Goal: Task Accomplishment & Management: Complete application form

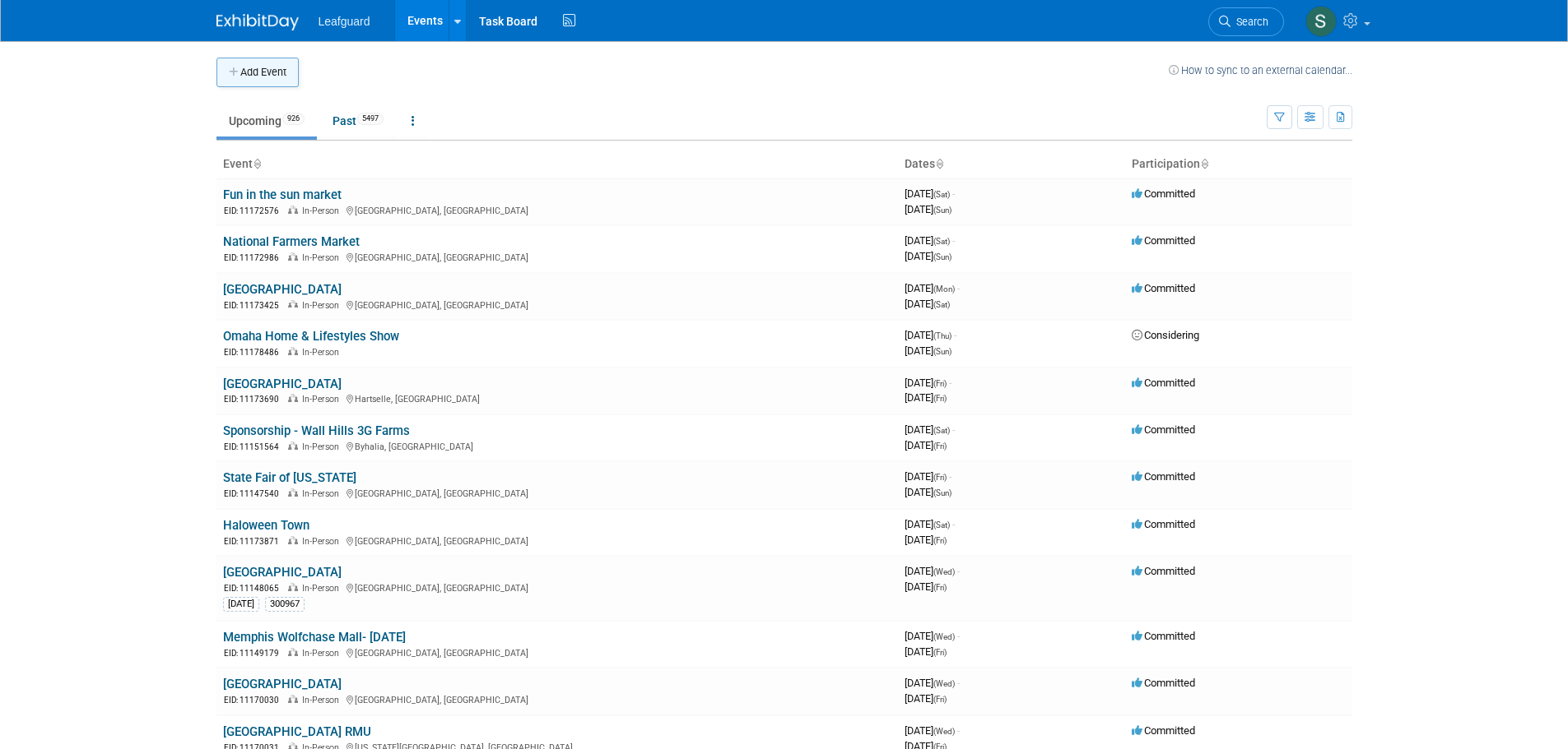
click at [297, 71] on button "Add Event" at bounding box center [257, 73] width 83 height 30
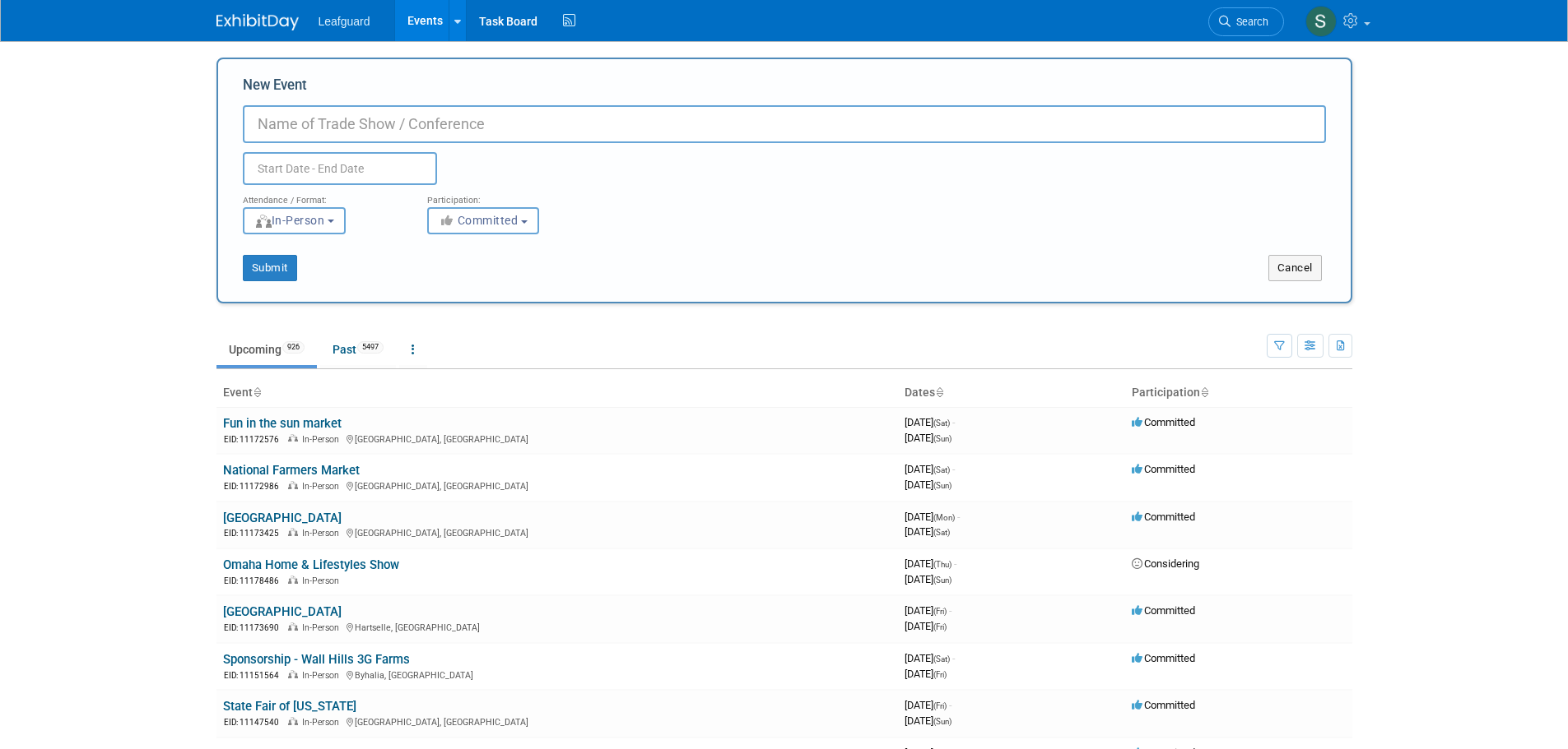
click at [341, 143] on div "Duplicate Event Warning" at bounding box center [784, 164] width 1108 height 42
click at [341, 132] on input "New Event" at bounding box center [784, 125] width 1083 height 38
type input "North Shelby County Art/Music Festival"
click at [337, 171] on body "Leafguard Events Add Event Bulk Upload Events Shareable Event Boards Recently V…" at bounding box center [784, 374] width 1568 height 749
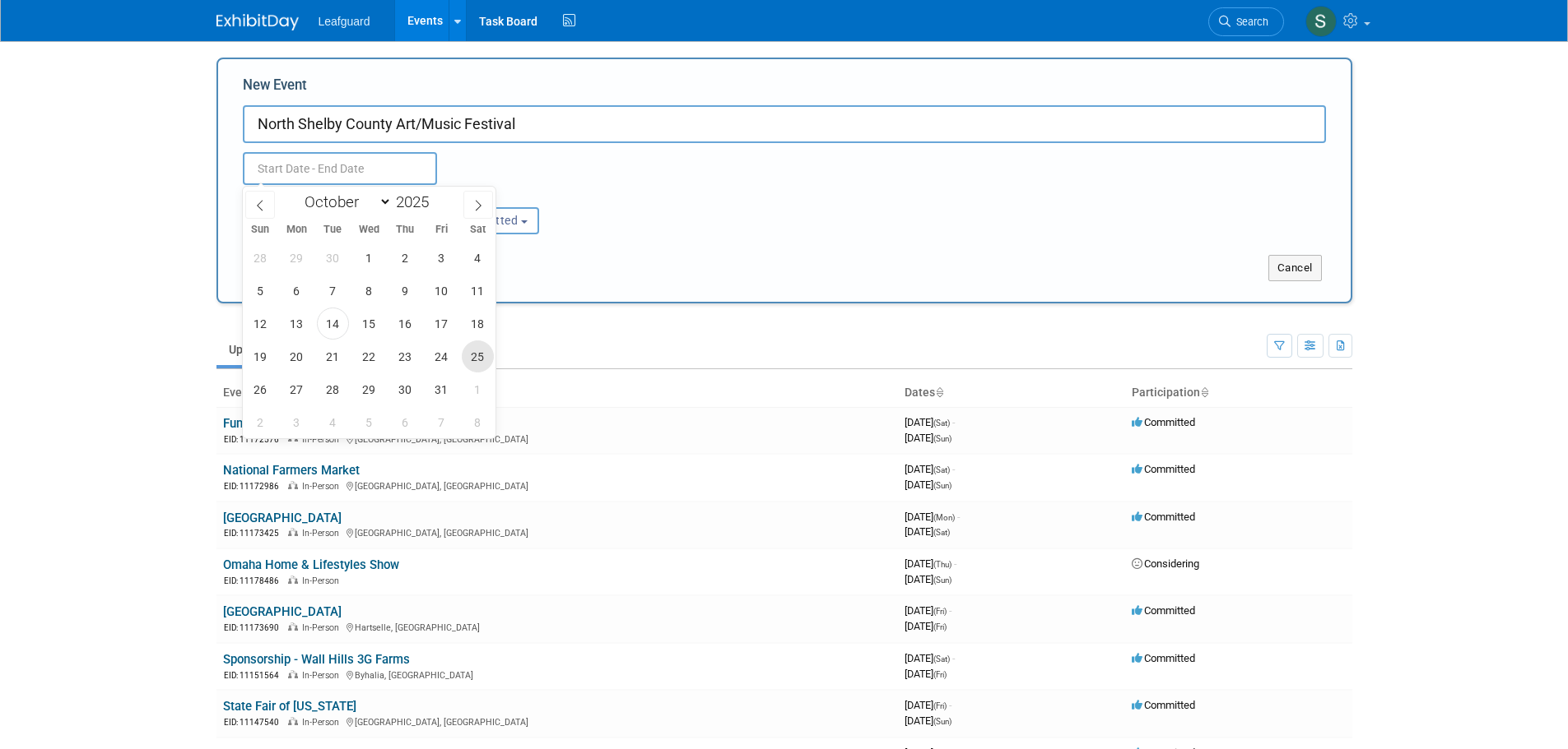
click at [475, 363] on span "25" at bounding box center [477, 357] width 32 height 32
click at [489, 365] on span "25" at bounding box center [477, 357] width 32 height 32
type input "Oct 25, 2025 to Oct 25, 2025"
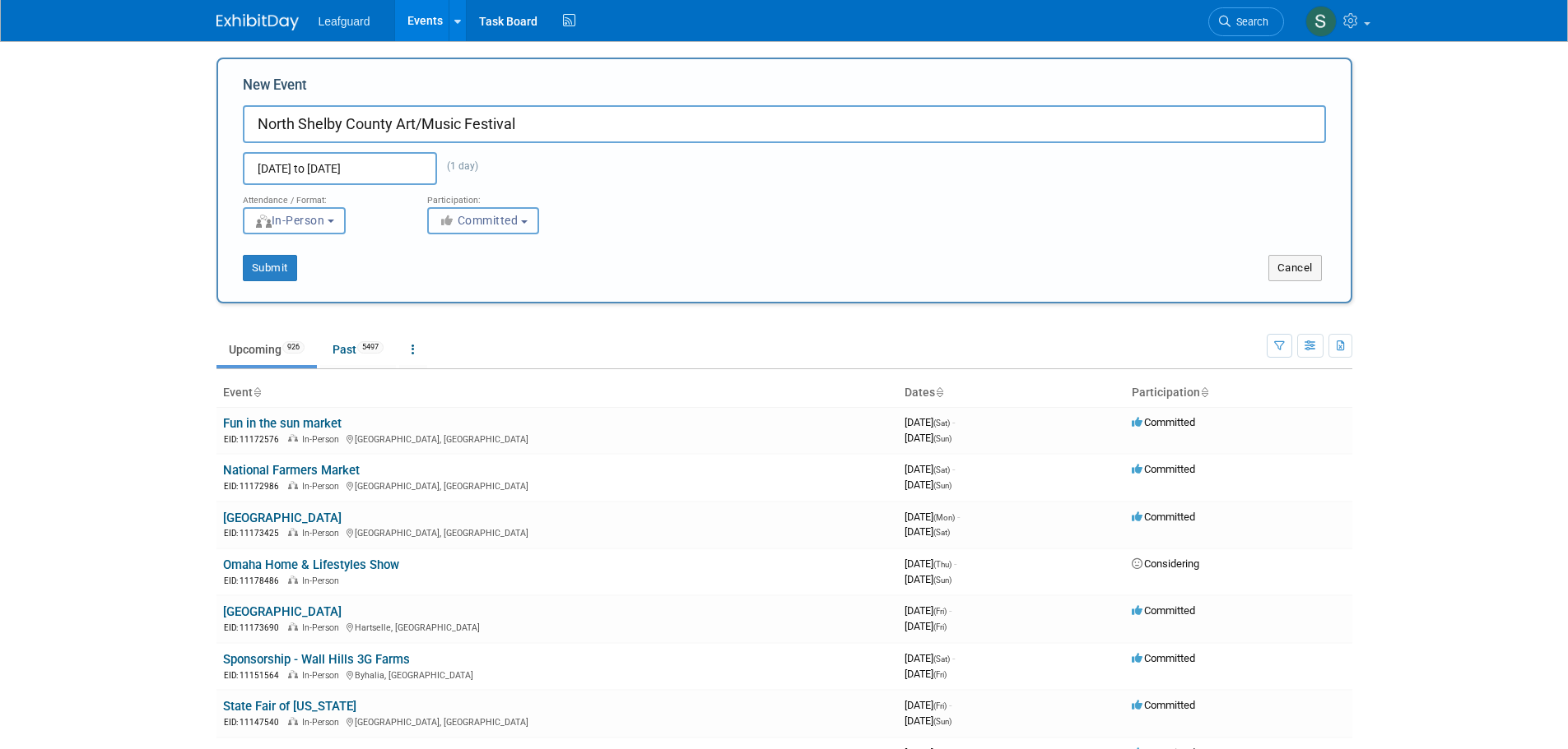
click at [480, 225] on span "Committed" at bounding box center [478, 220] width 80 height 13
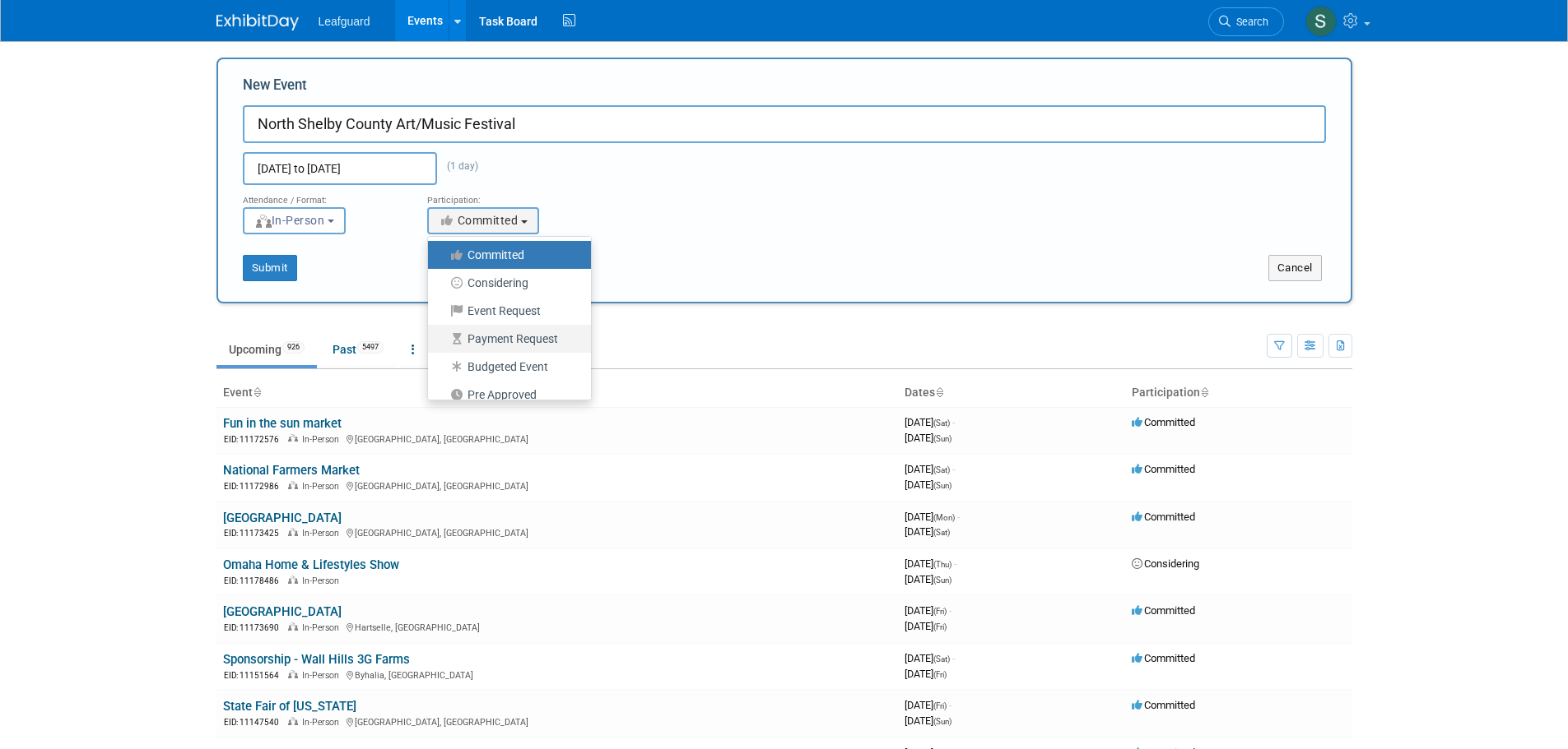
click at [496, 340] on label "Payment Request" at bounding box center [505, 339] width 138 height 21
click at [442, 340] on input "Payment Request" at bounding box center [437, 339] width 11 height 11
select select "102"
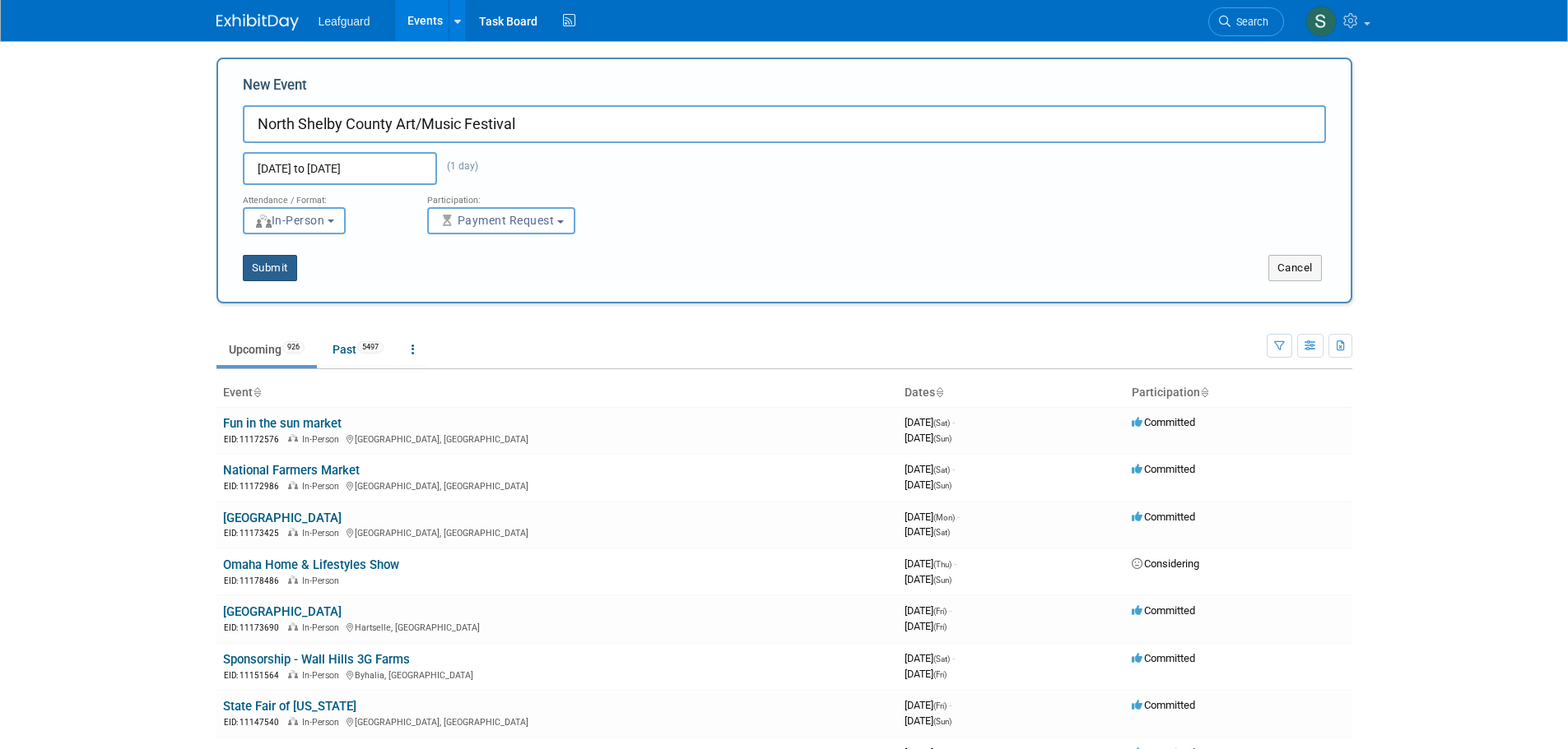
click at [281, 270] on button "Submit" at bounding box center [270, 268] width 55 height 26
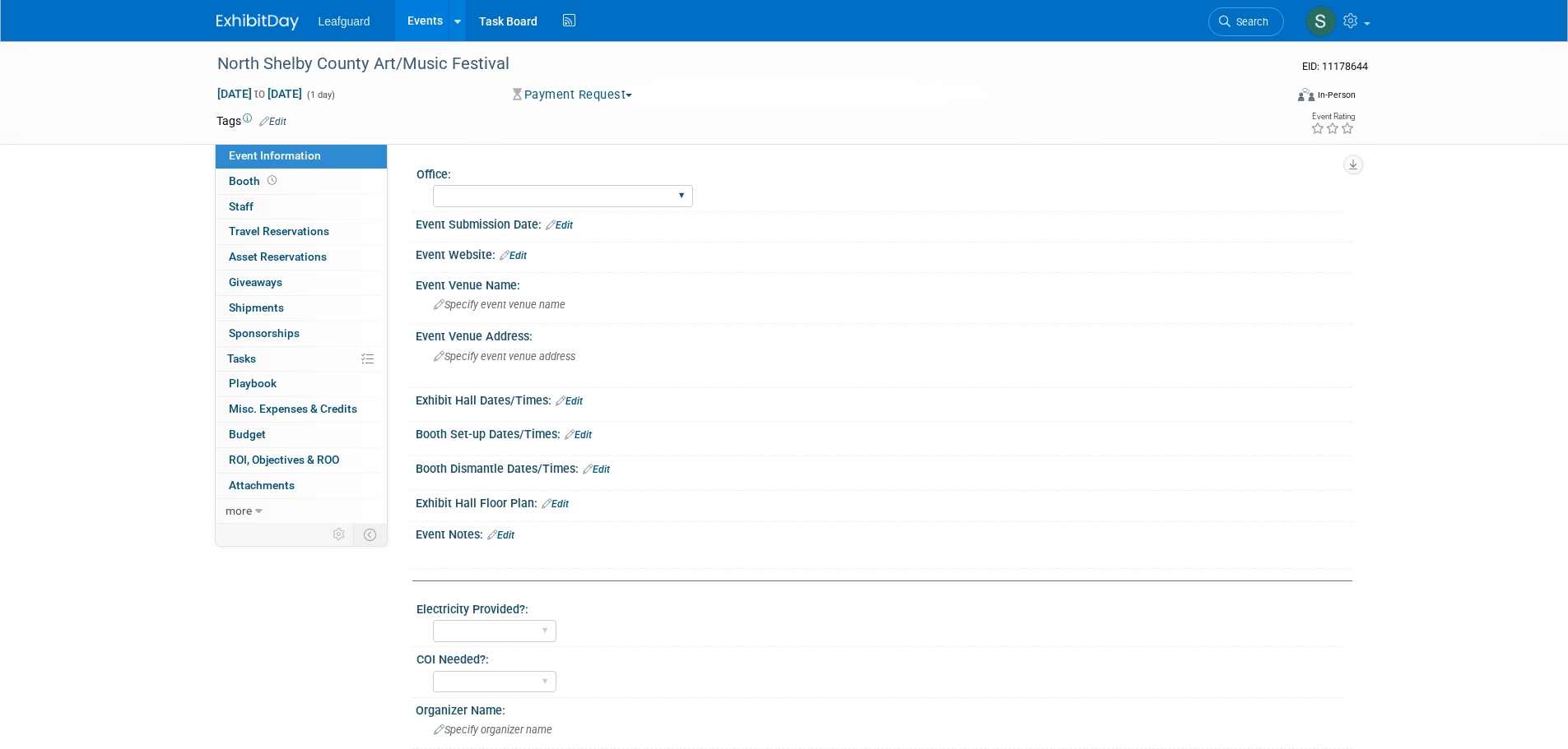
click at [486, 183] on div "Albany Arkansas Austin Birmingham Charlotte Chicago Cleveland Colorado Columbia…" at bounding box center [562, 196] width 260 height 31
click at [489, 193] on select "Albany Arkansas Austin Birmingham Charlotte Chicago Cleveland Colorado Columbia…" at bounding box center [562, 196] width 260 height 22
select select "Memphis"
click at [432, 185] on select "Albany Arkansas Austin Birmingham Charlotte Chicago Cleveland Colorado Columbia…" at bounding box center [562, 196] width 260 height 22
click at [567, 223] on link "Edit" at bounding box center [559, 226] width 27 height 12
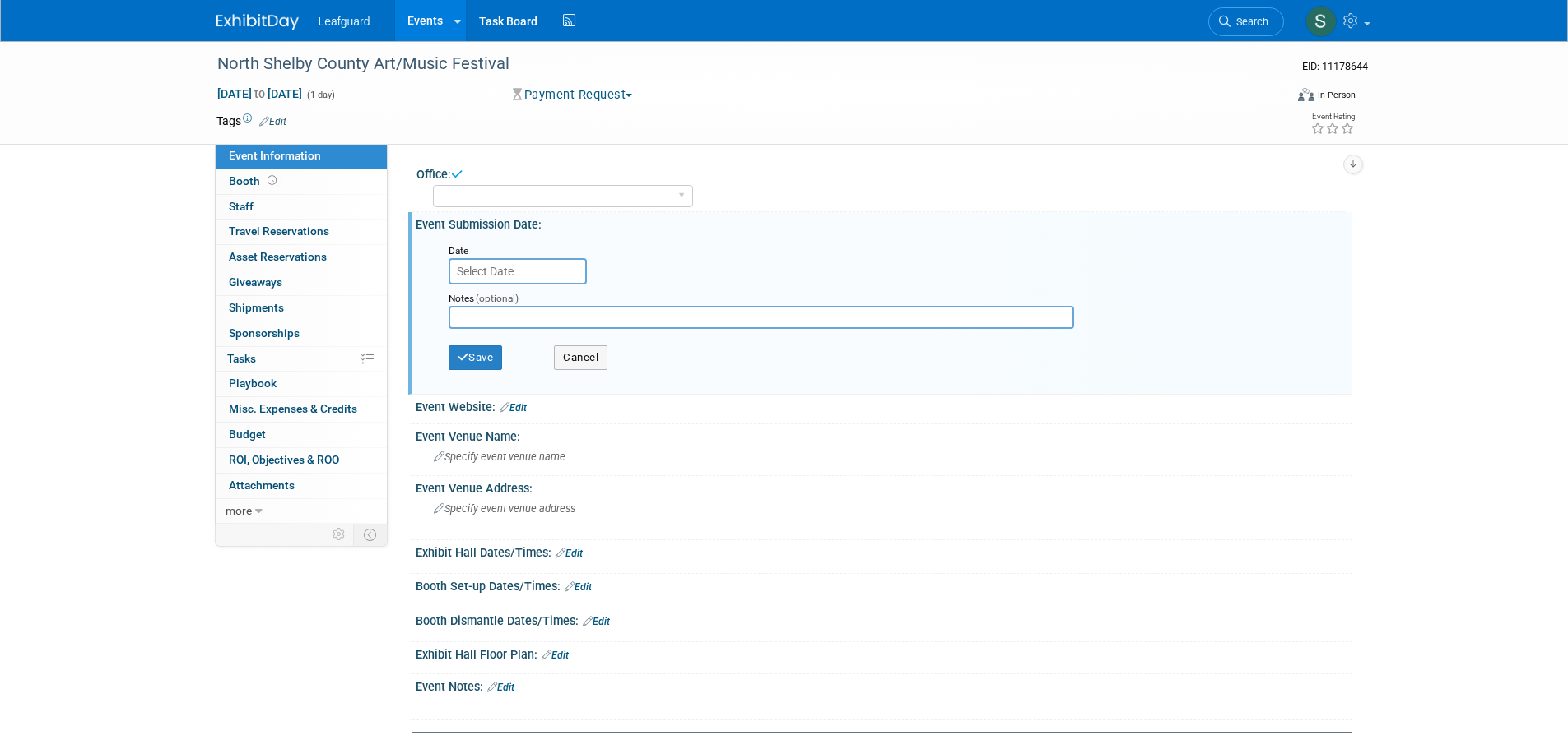
click at [535, 267] on input "text" at bounding box center [517, 271] width 138 height 26
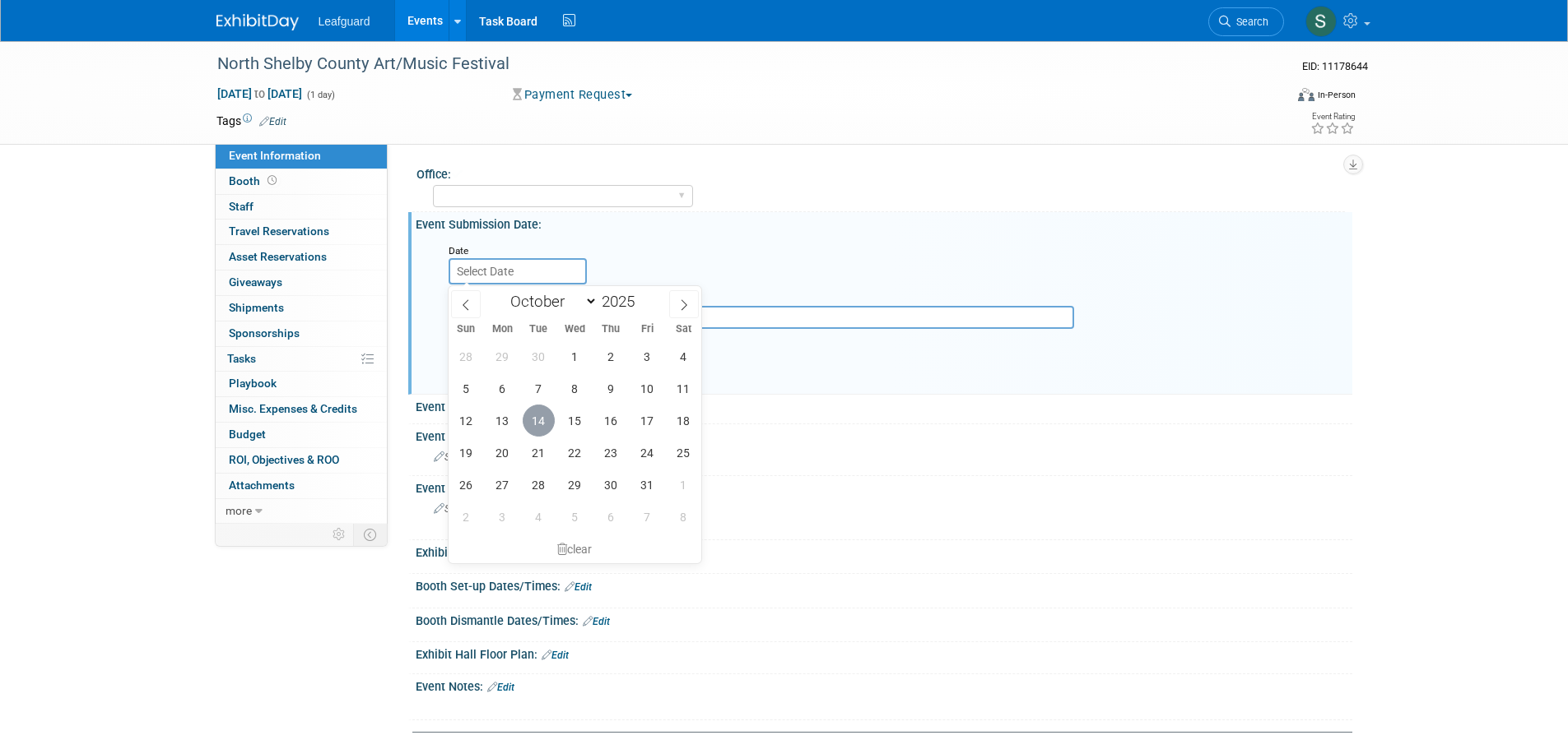
click at [543, 414] on span "14" at bounding box center [539, 420] width 32 height 32
type input "Oct 14, 2025"
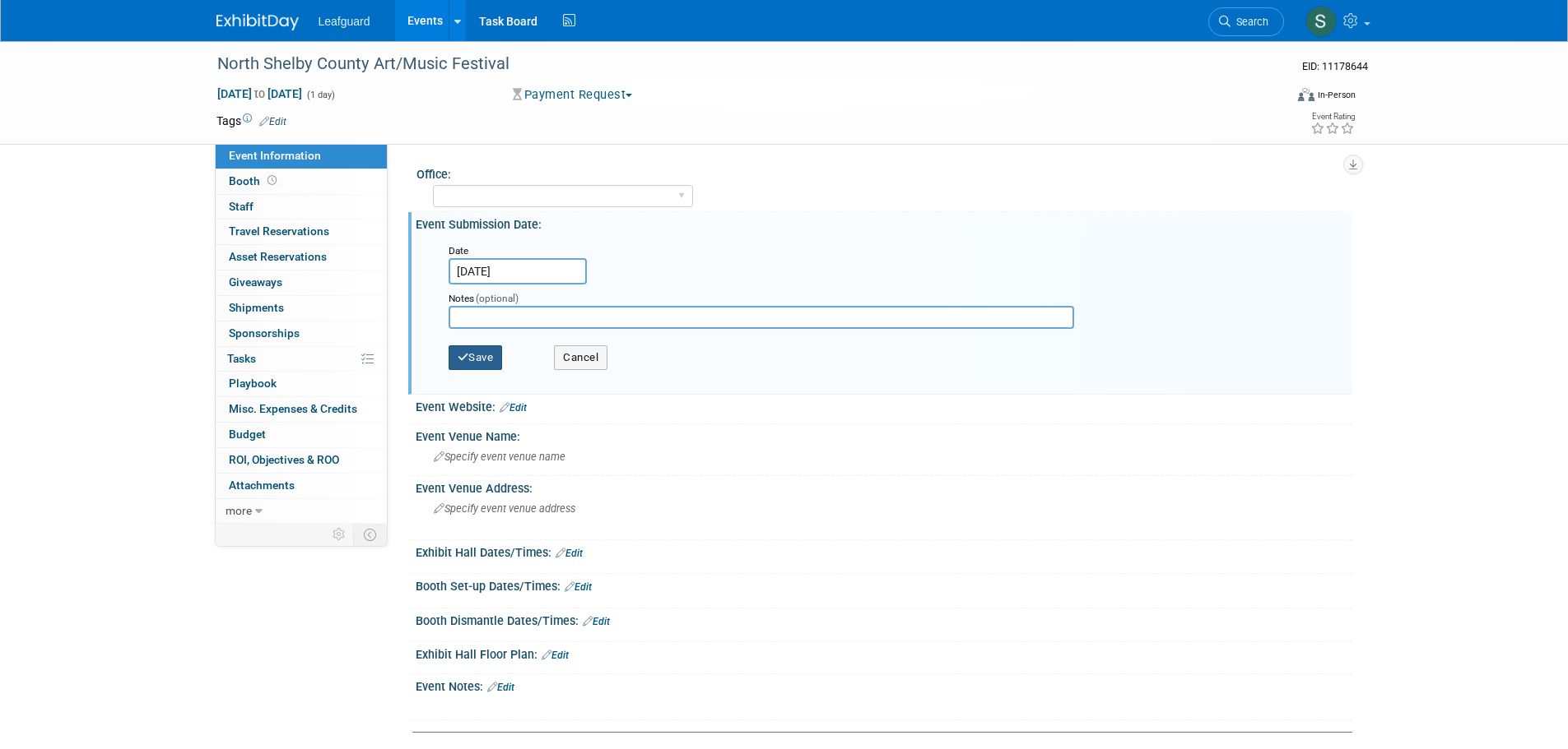
click at [495, 359] on button "Save" at bounding box center [475, 358] width 55 height 25
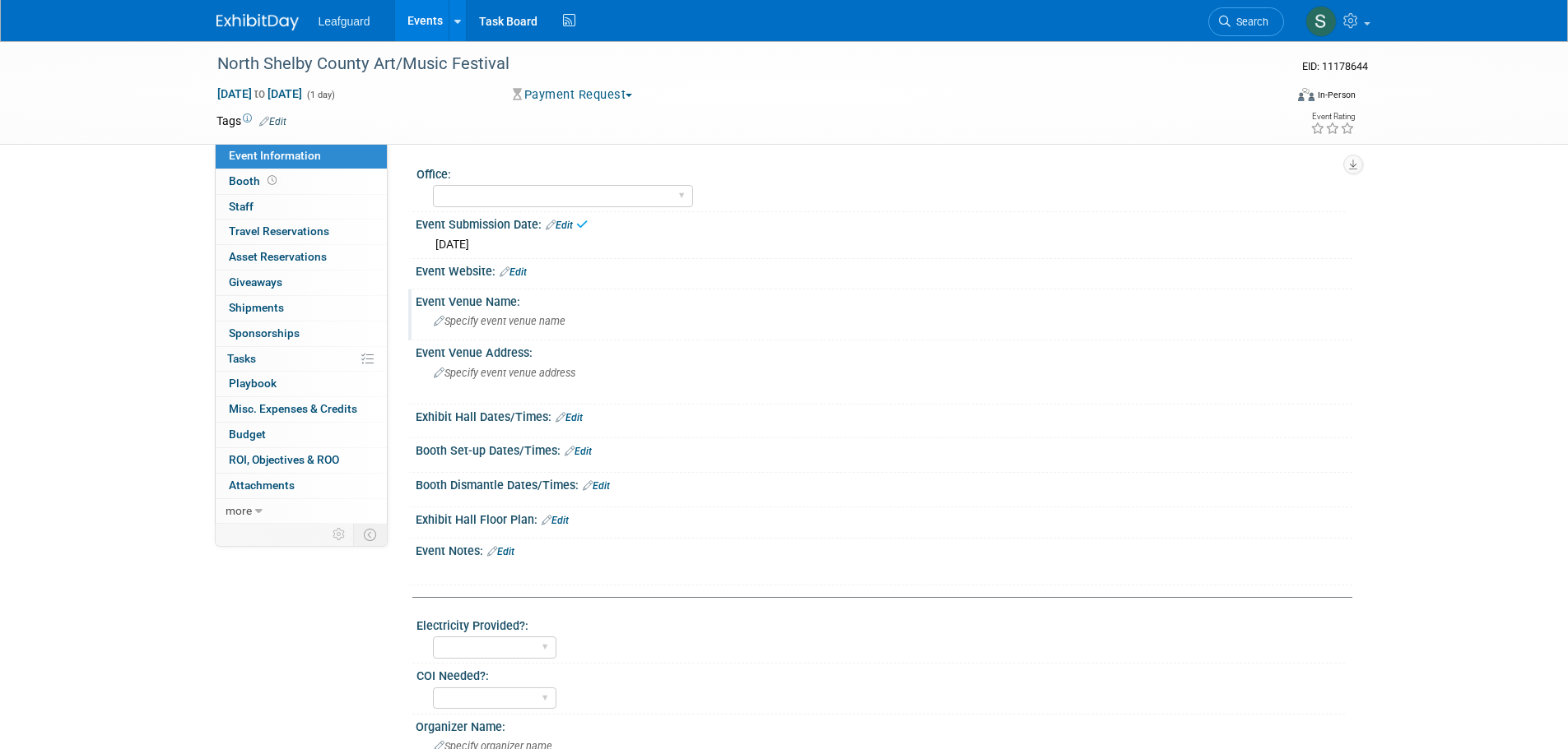
click at [520, 321] on span "Specify event venue name" at bounding box center [499, 321] width 131 height 12
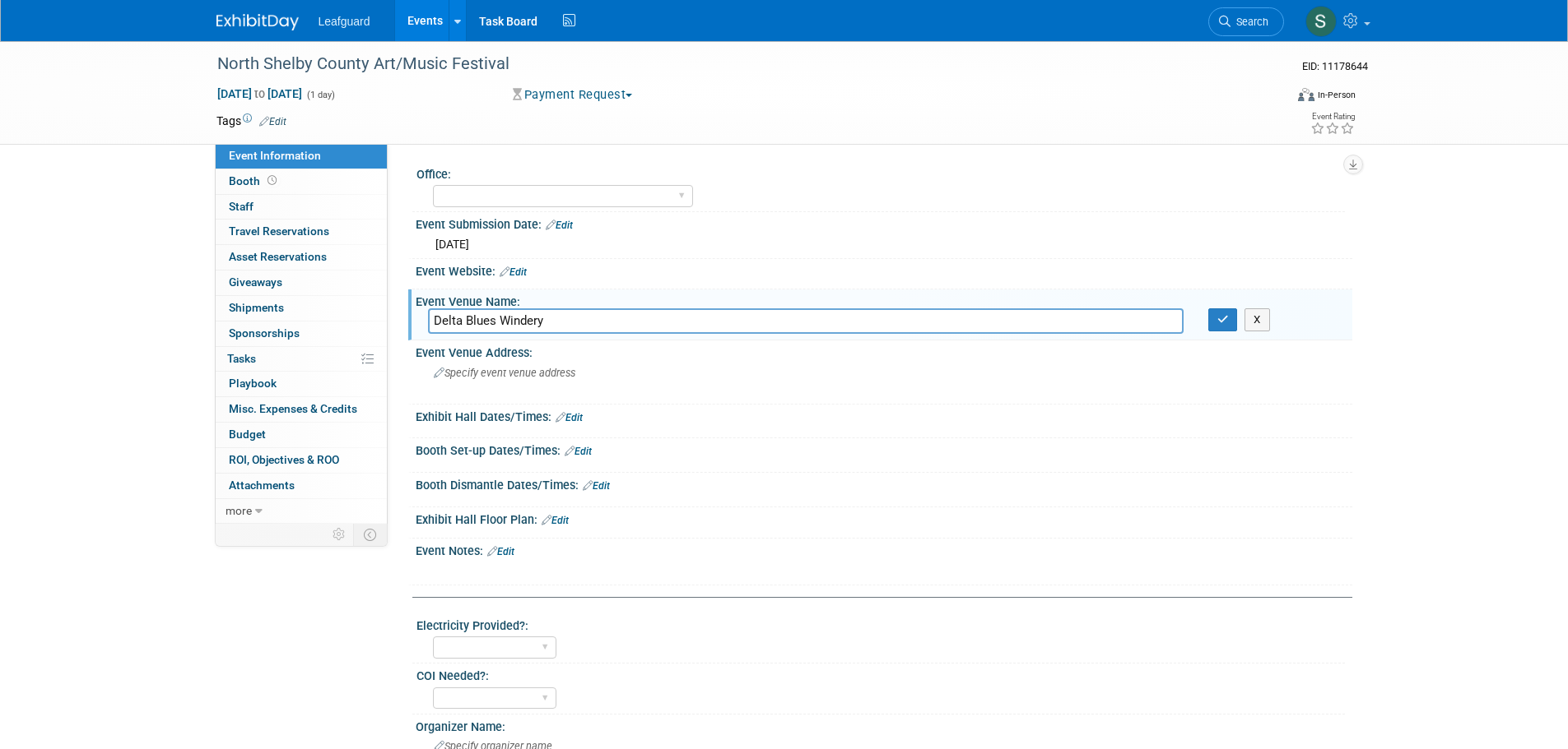
type input "Delta Blues Windery"
click at [490, 372] on span "Specify event venue address" at bounding box center [504, 373] width 141 height 12
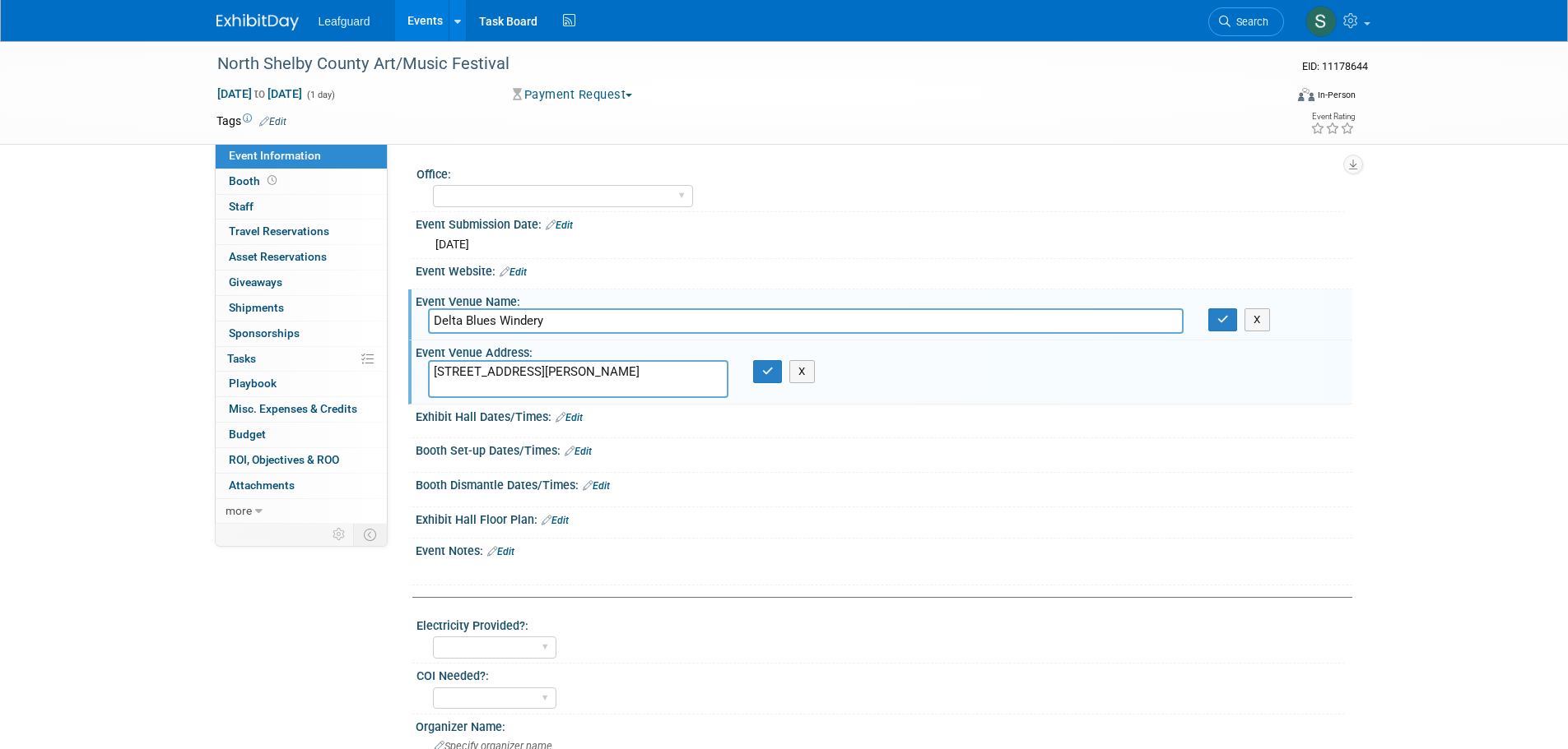
type textarea "6585 Stewart Rd Lakeland, TN"
click at [576, 419] on link "Edit" at bounding box center [569, 418] width 27 height 12
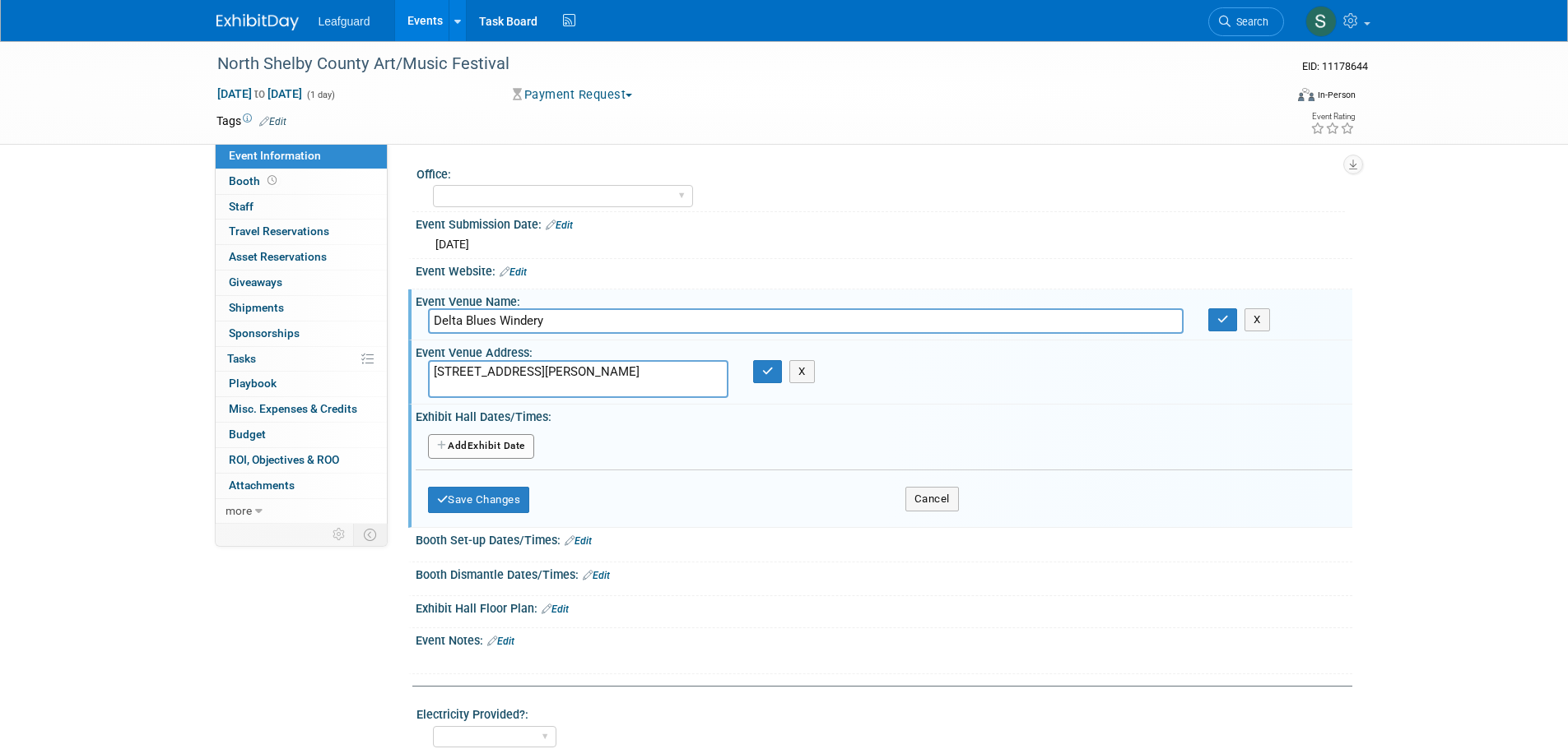
click at [495, 449] on button "Add Another Exhibit Date" at bounding box center [481, 446] width 107 height 25
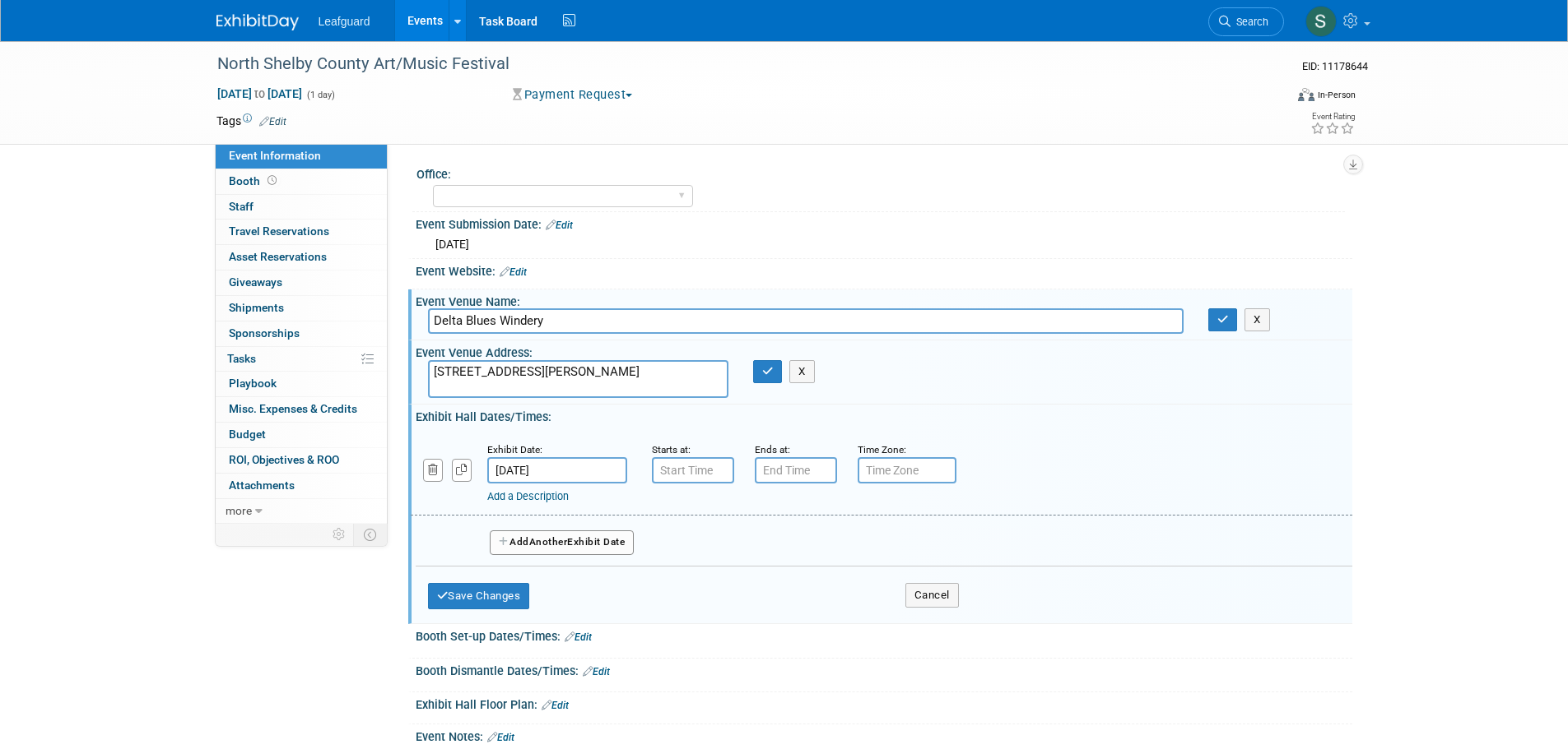
click at [717, 455] on div "Starts at:" at bounding box center [690, 449] width 78 height 17
click at [717, 470] on input "7:00 AM" at bounding box center [692, 470] width 83 height 26
click at [702, 546] on span "07" at bounding box center [688, 547] width 31 height 30
click at [686, 512] on td "12" at bounding box center [681, 511] width 53 height 45
click at [830, 537] on button "AM" at bounding box center [834, 546] width 30 height 28
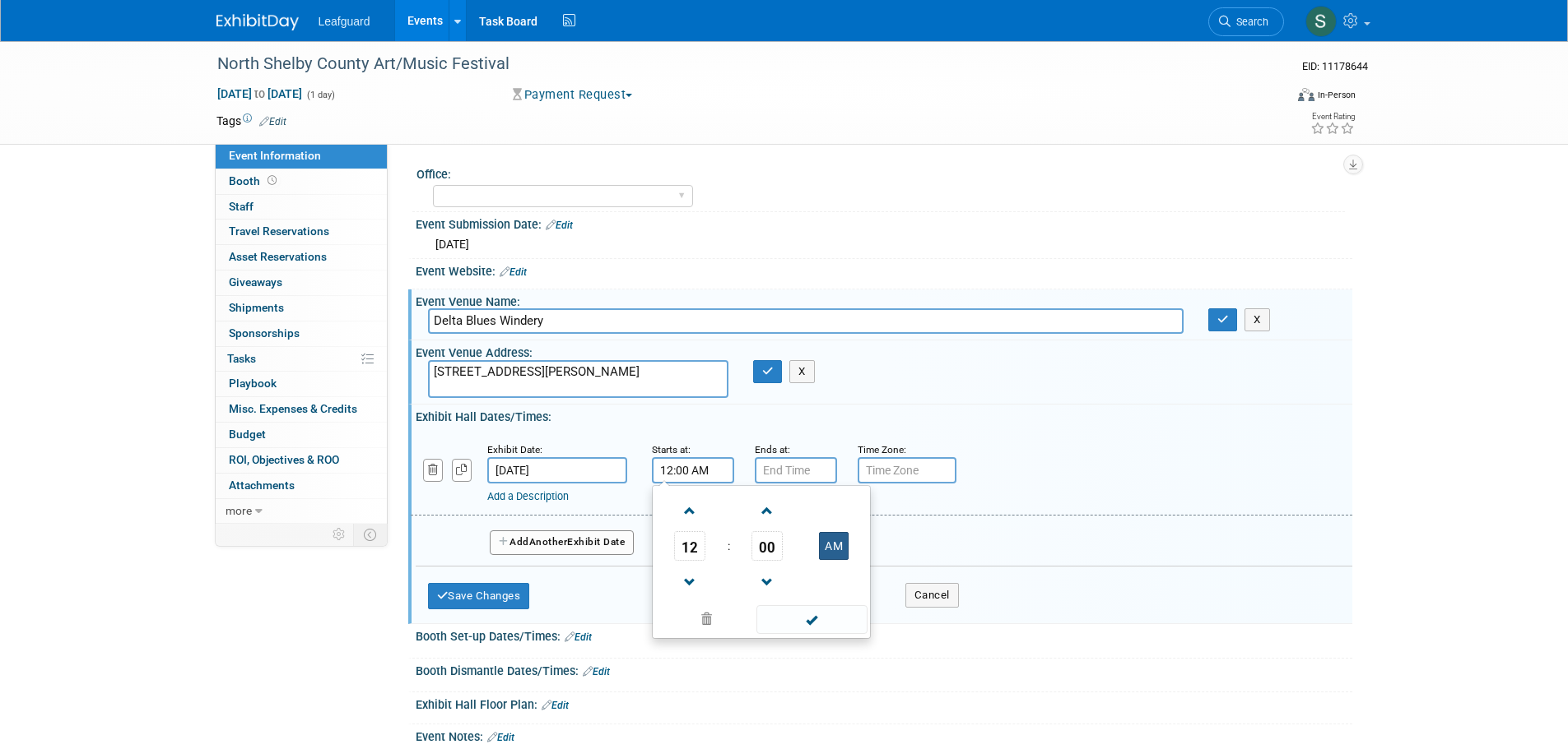
type input "12:00 PM"
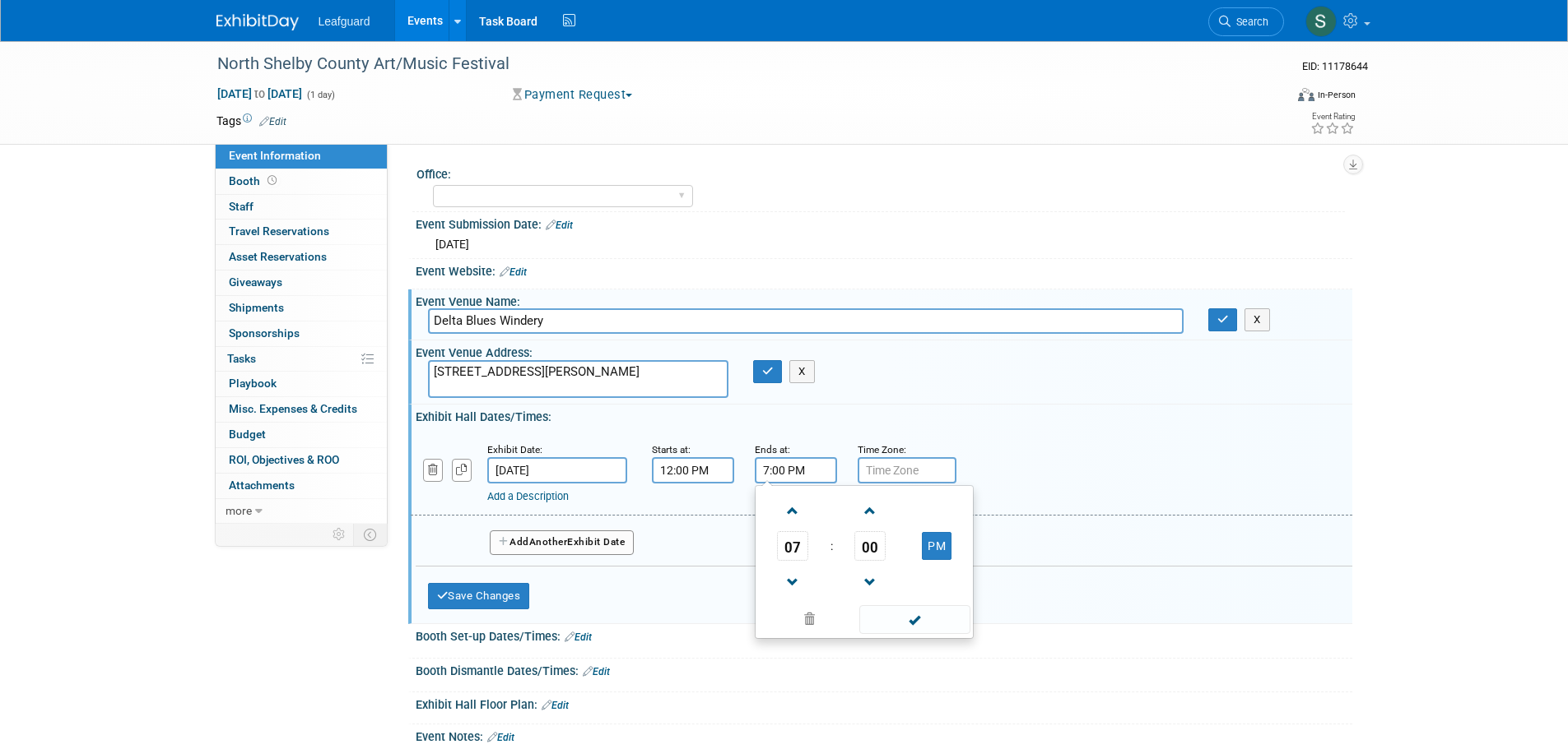
click at [814, 477] on input "7:00 PM" at bounding box center [795, 470] width 83 height 26
click at [805, 513] on span at bounding box center [792, 511] width 29 height 29
click at [929, 546] on button "PM" at bounding box center [936, 546] width 30 height 28
click at [928, 546] on button "AM" at bounding box center [936, 546] width 30 height 28
type input "8:00 PM"
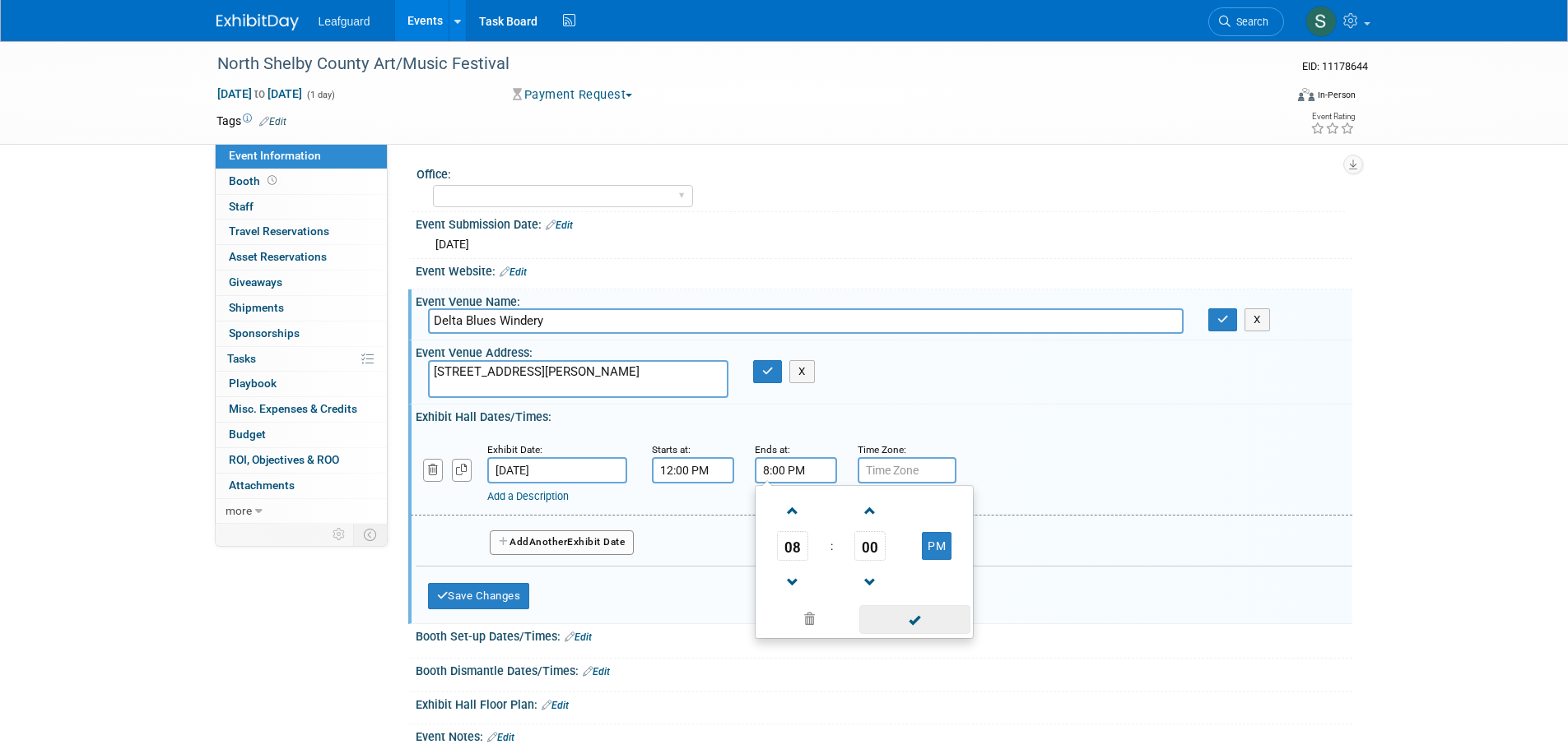
click at [903, 608] on span at bounding box center [915, 620] width 112 height 29
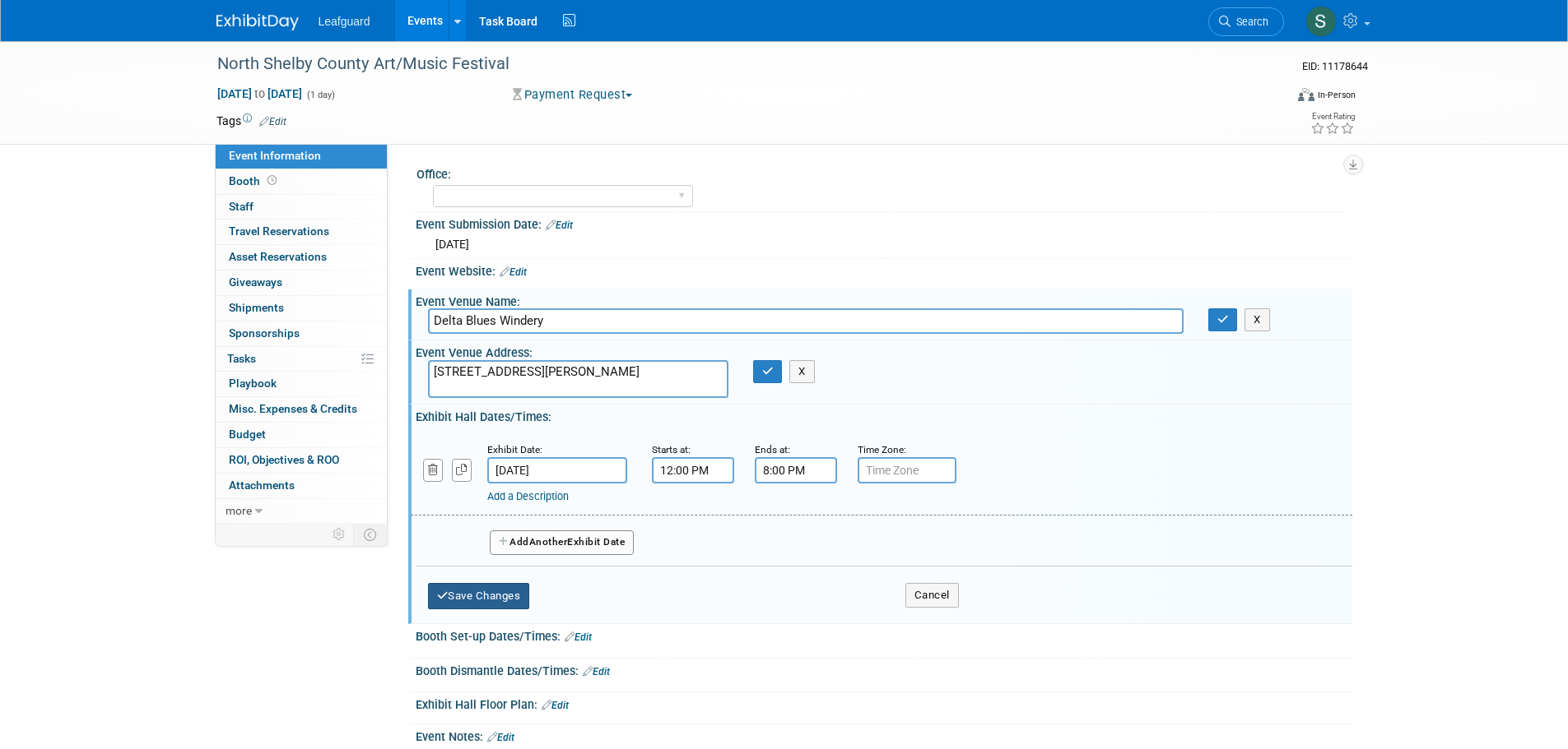
click at [494, 584] on button "Save Changes" at bounding box center [479, 597] width 102 height 26
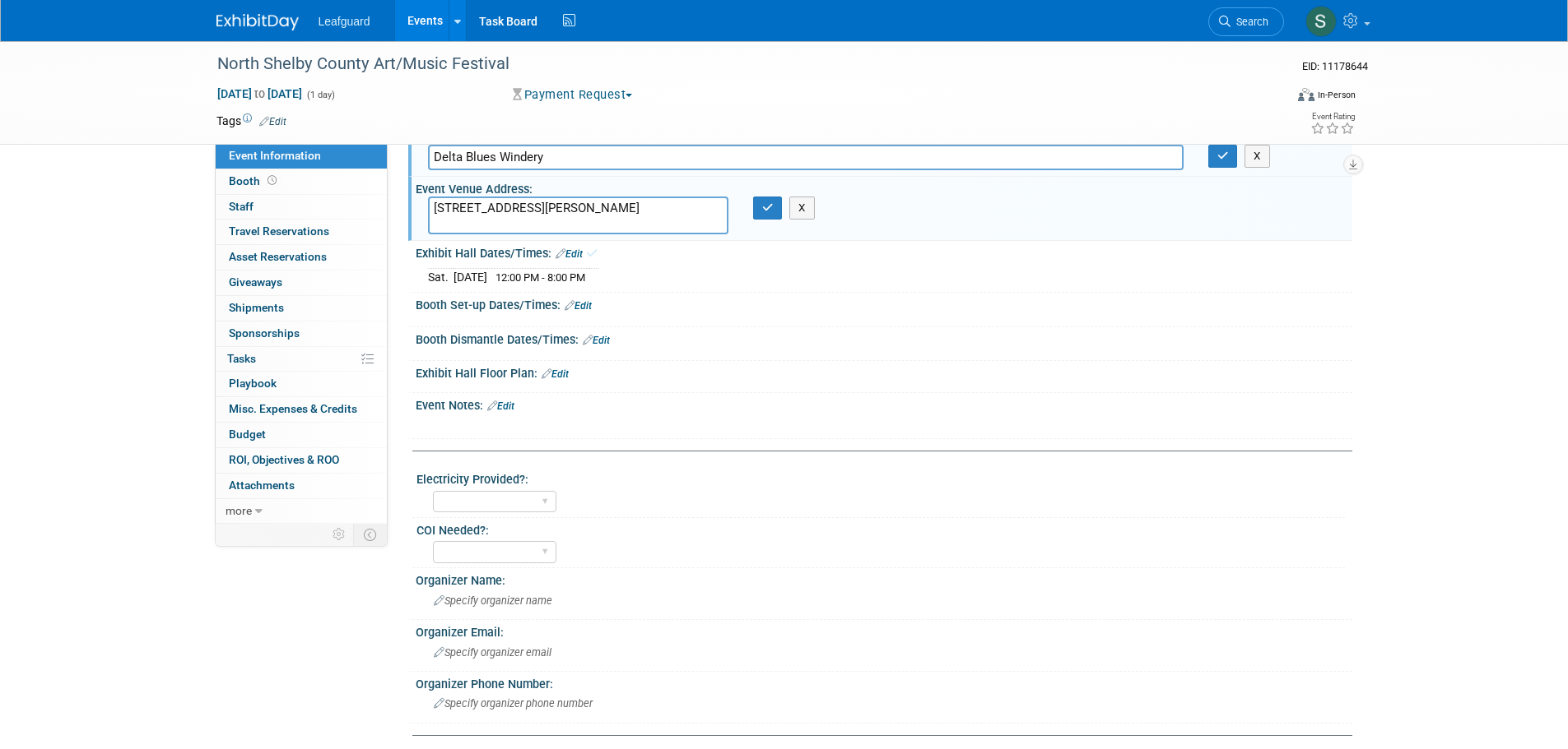
scroll to position [164, 0]
click at [518, 495] on select "Yes No" at bounding box center [494, 501] width 124 height 22
select select "No"
click at [432, 490] on select "Yes No" at bounding box center [494, 501] width 124 height 22
click at [512, 556] on select "Yes No" at bounding box center [494, 552] width 124 height 22
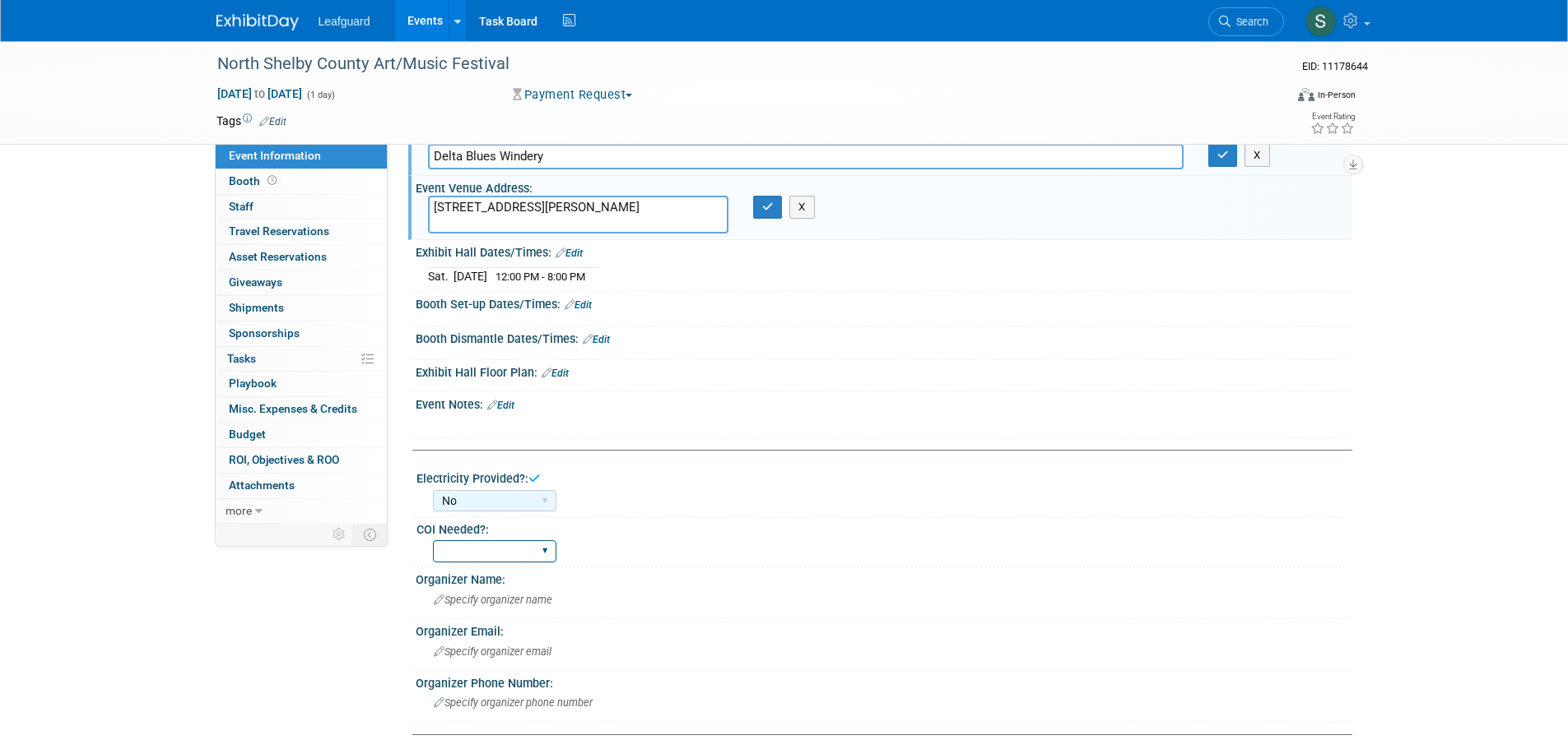
select select "No"
click at [432, 541] on select "Yes No" at bounding box center [494, 552] width 124 height 22
click at [518, 599] on span "Specify organizer name" at bounding box center [492, 600] width 119 height 12
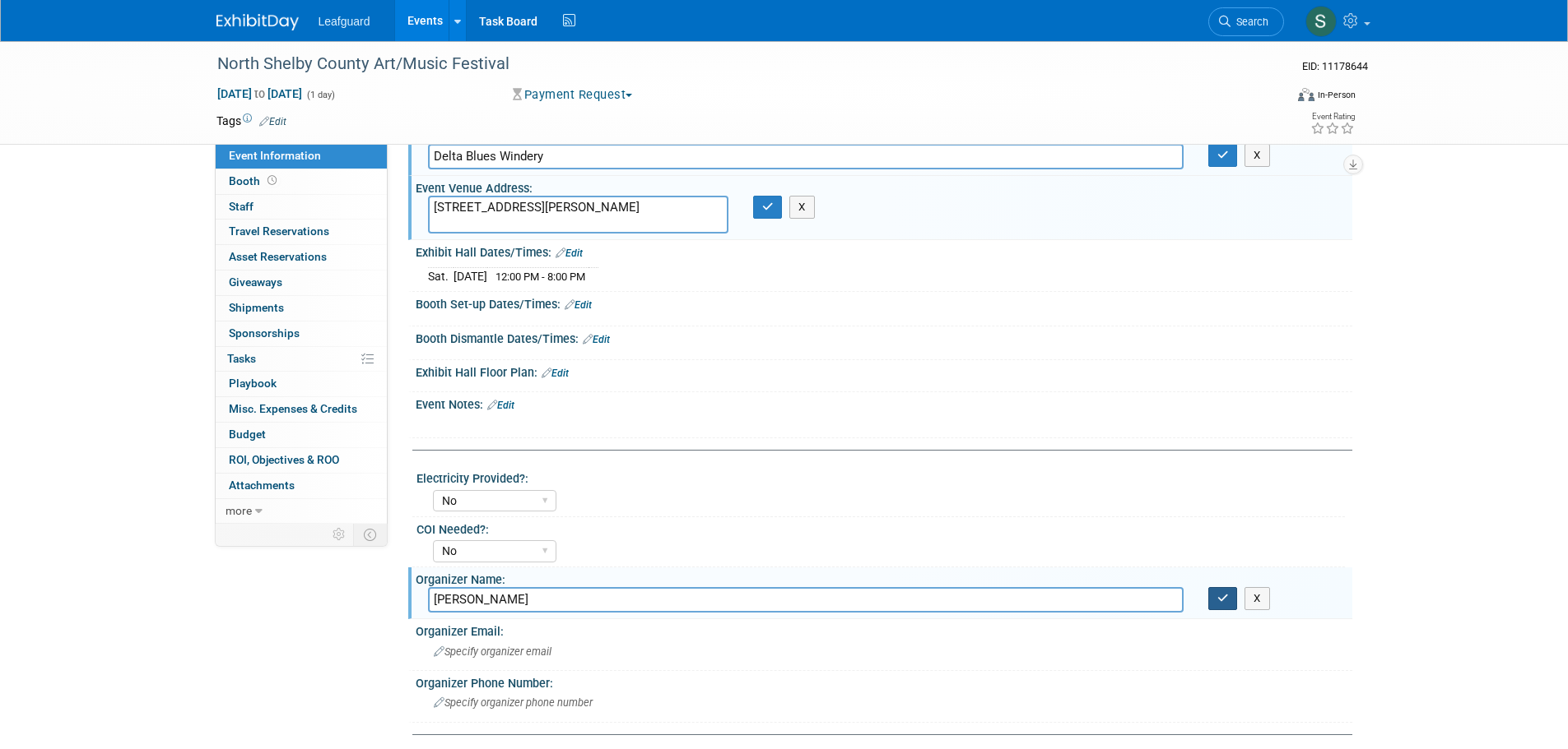
type input "Leroy Clay"
click at [1234, 601] on button "button" at bounding box center [1223, 599] width 30 height 23
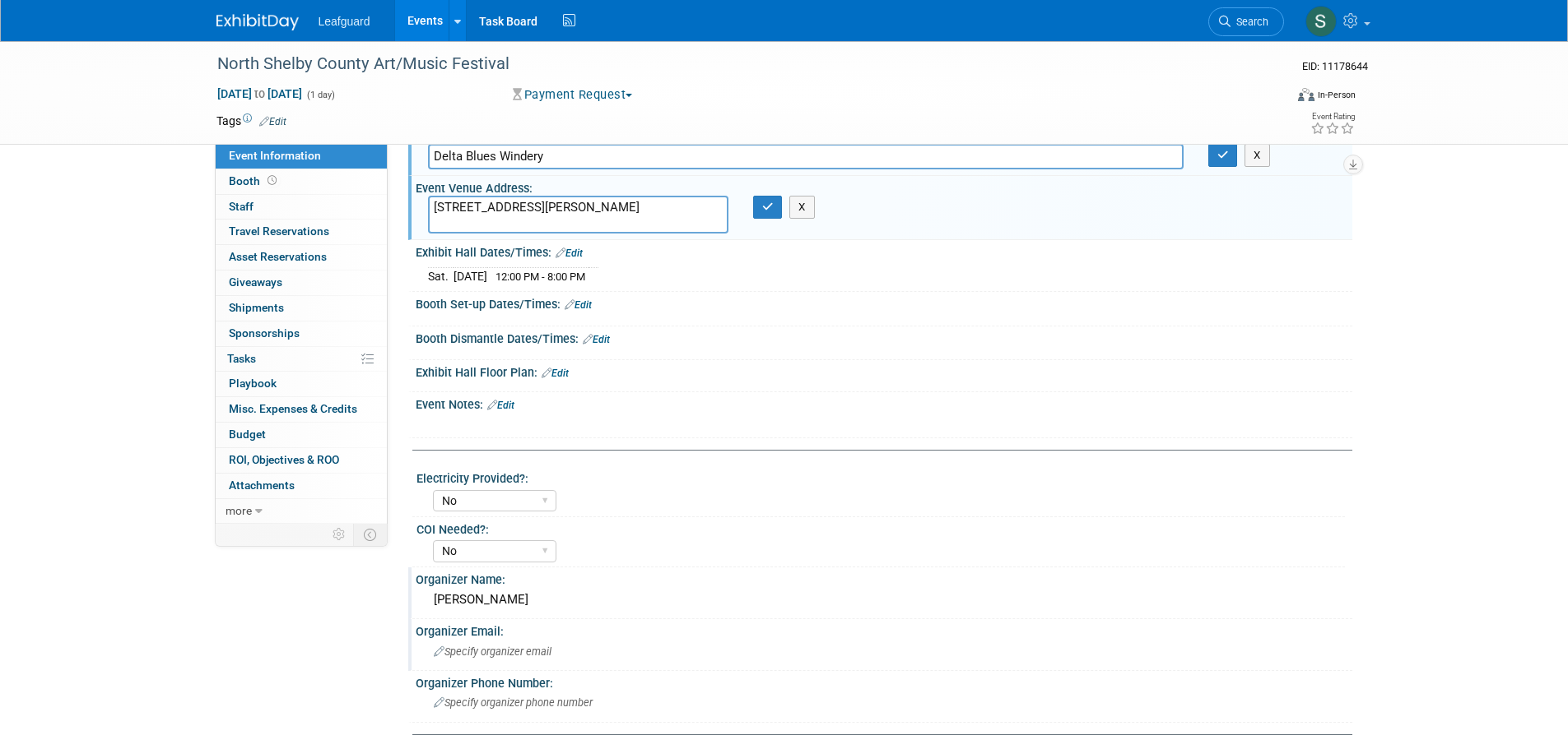
click at [531, 654] on span "Specify organizer email" at bounding box center [492, 651] width 118 height 12
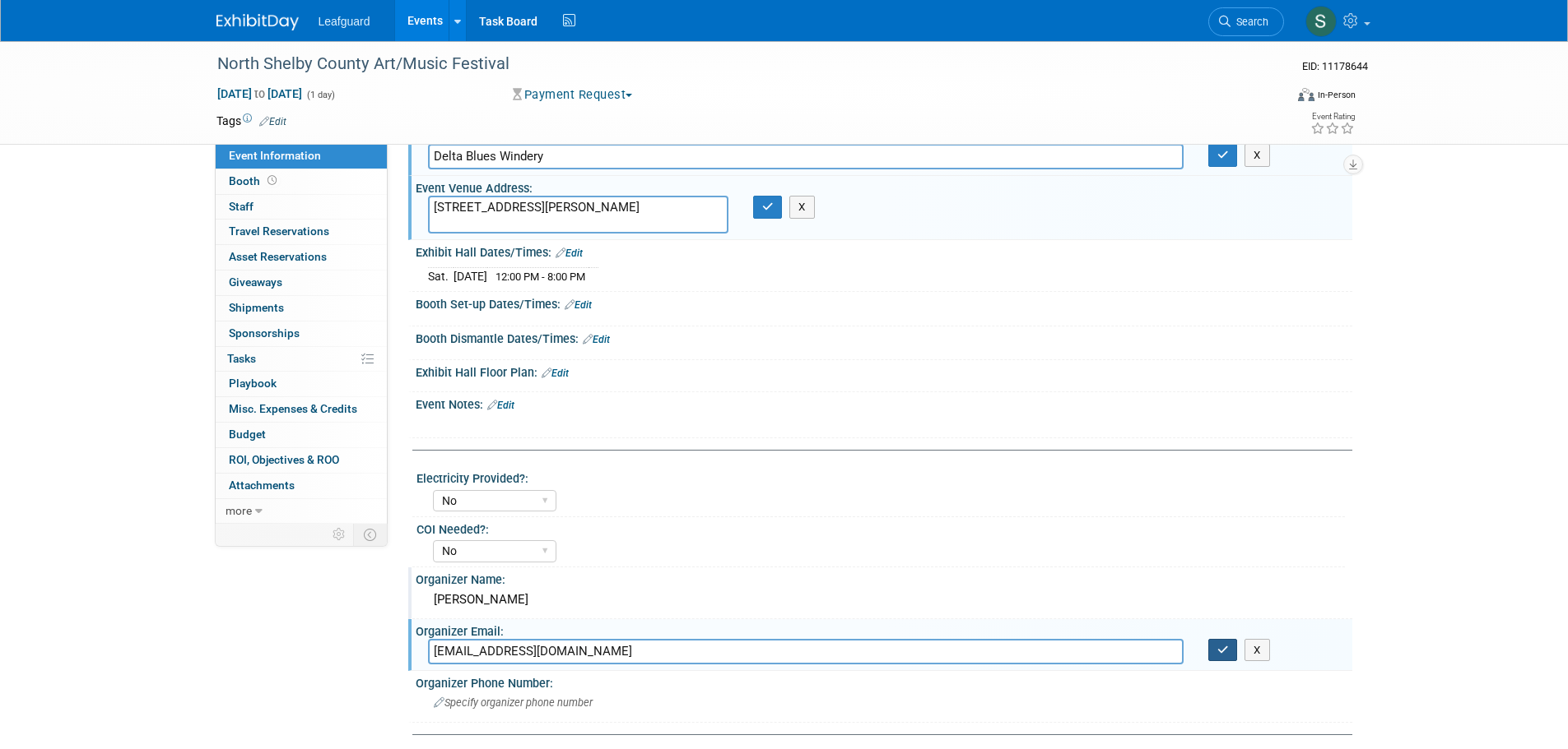
type input "Leroi5943@gmail.com"
click at [1213, 648] on button "button" at bounding box center [1223, 650] width 30 height 23
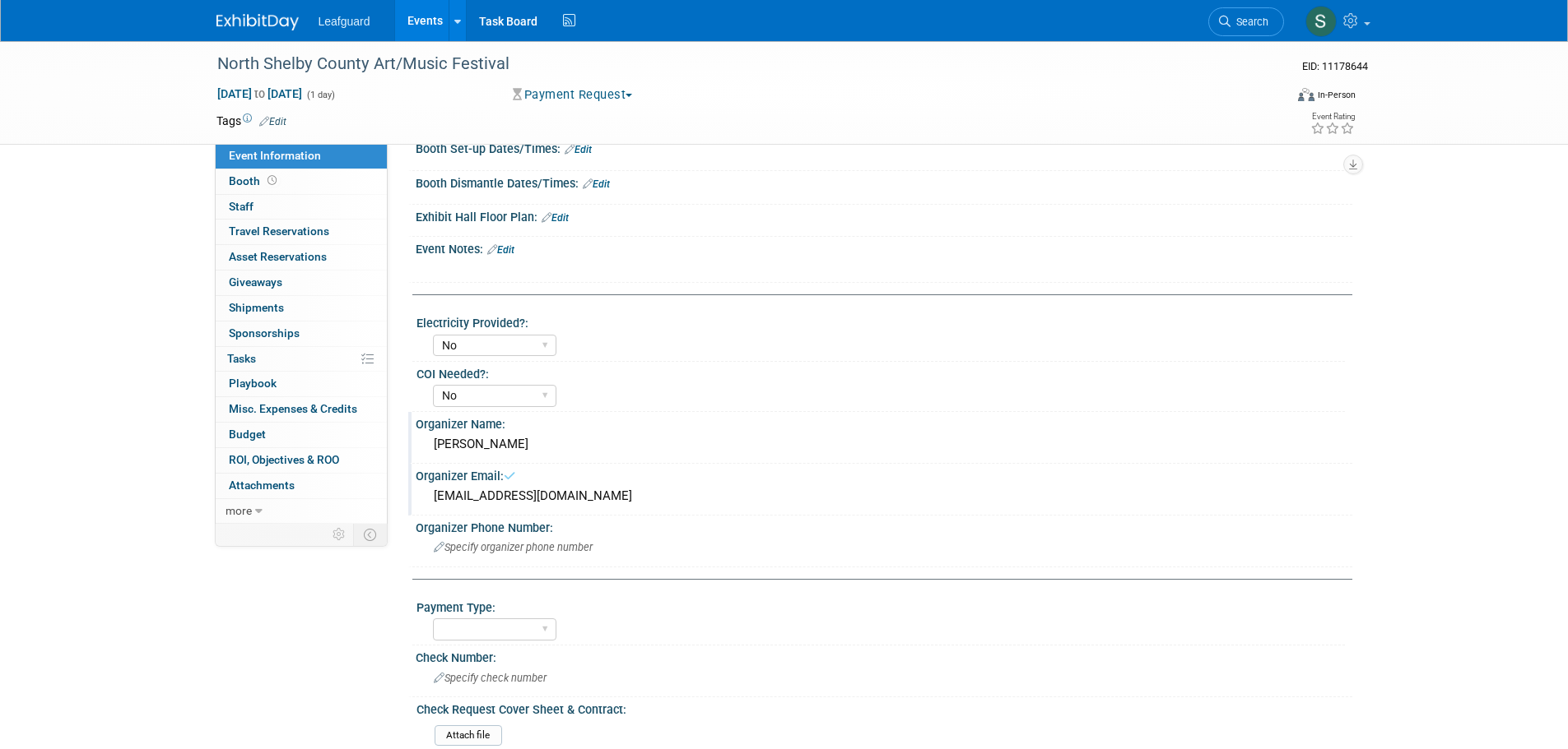
scroll to position [494, 0]
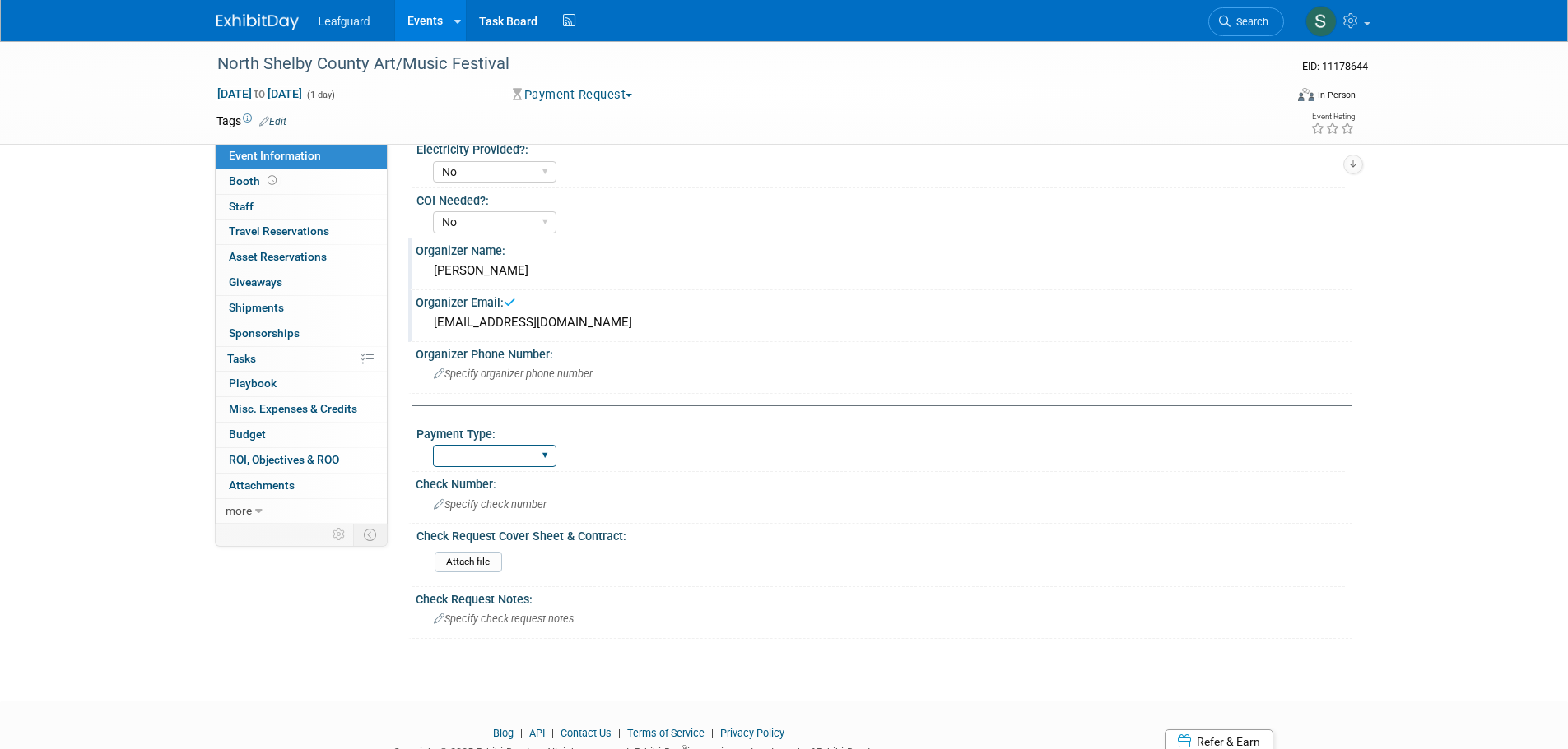
click at [502, 461] on select "Cash/Expense Check Credit Card Free" at bounding box center [494, 456] width 124 height 22
select select "Check"
click at [432, 445] on select "Cash/Expense Check Credit Card Free" at bounding box center [494, 456] width 124 height 22
click at [492, 502] on span "Specify check number" at bounding box center [489, 505] width 113 height 12
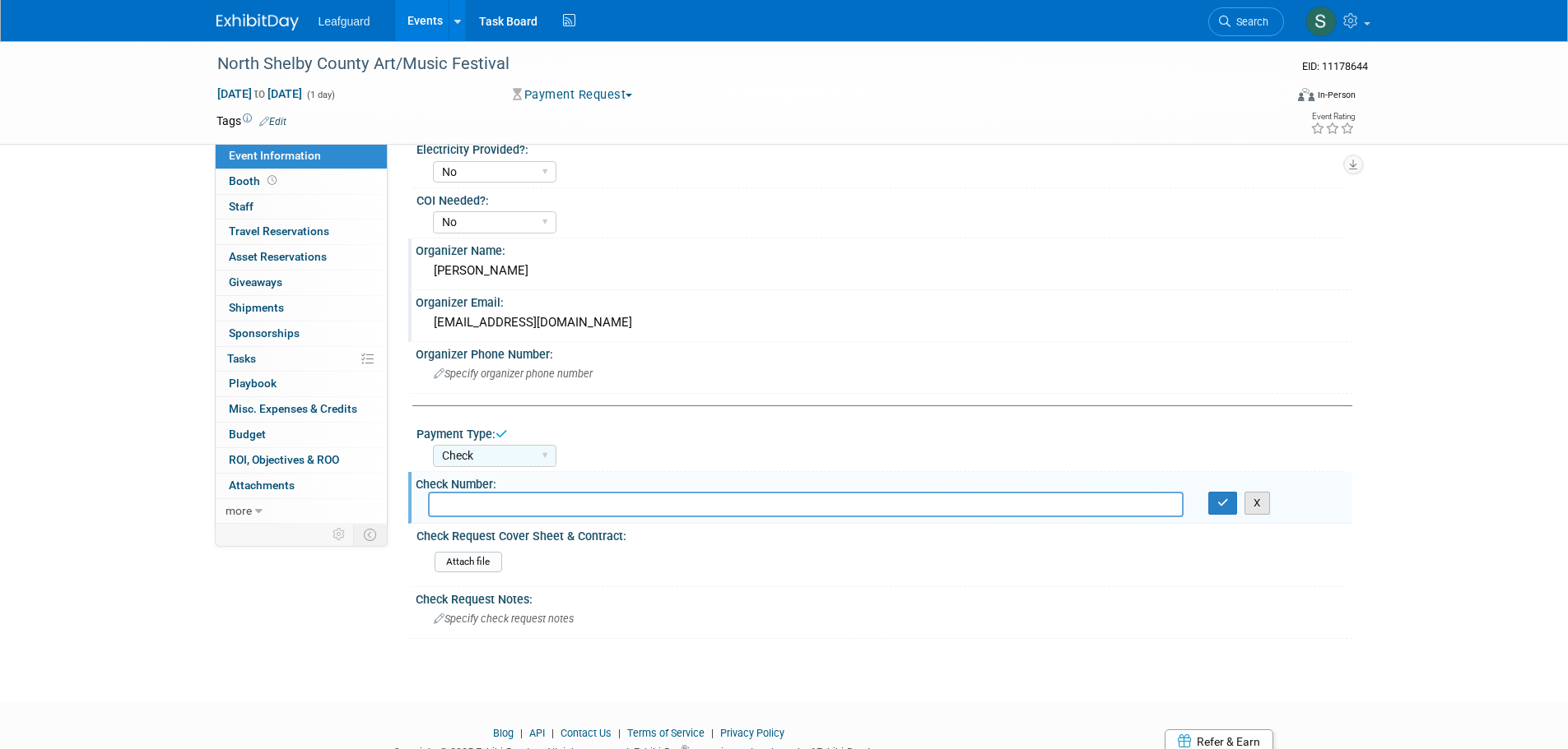
click at [1260, 499] on button "X" at bounding box center [1257, 503] width 26 height 23
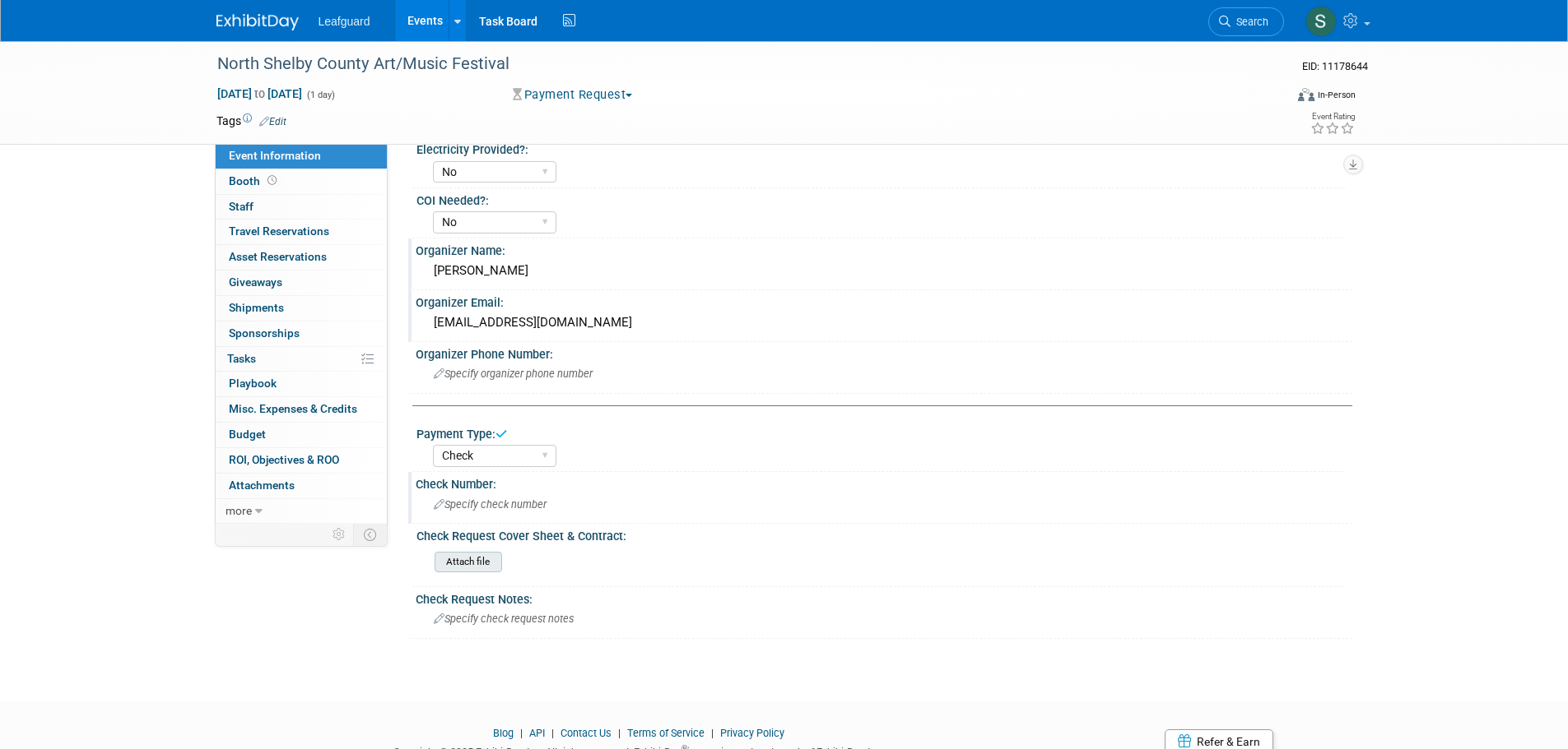
click at [470, 558] on input "file" at bounding box center [389, 562] width 224 height 19
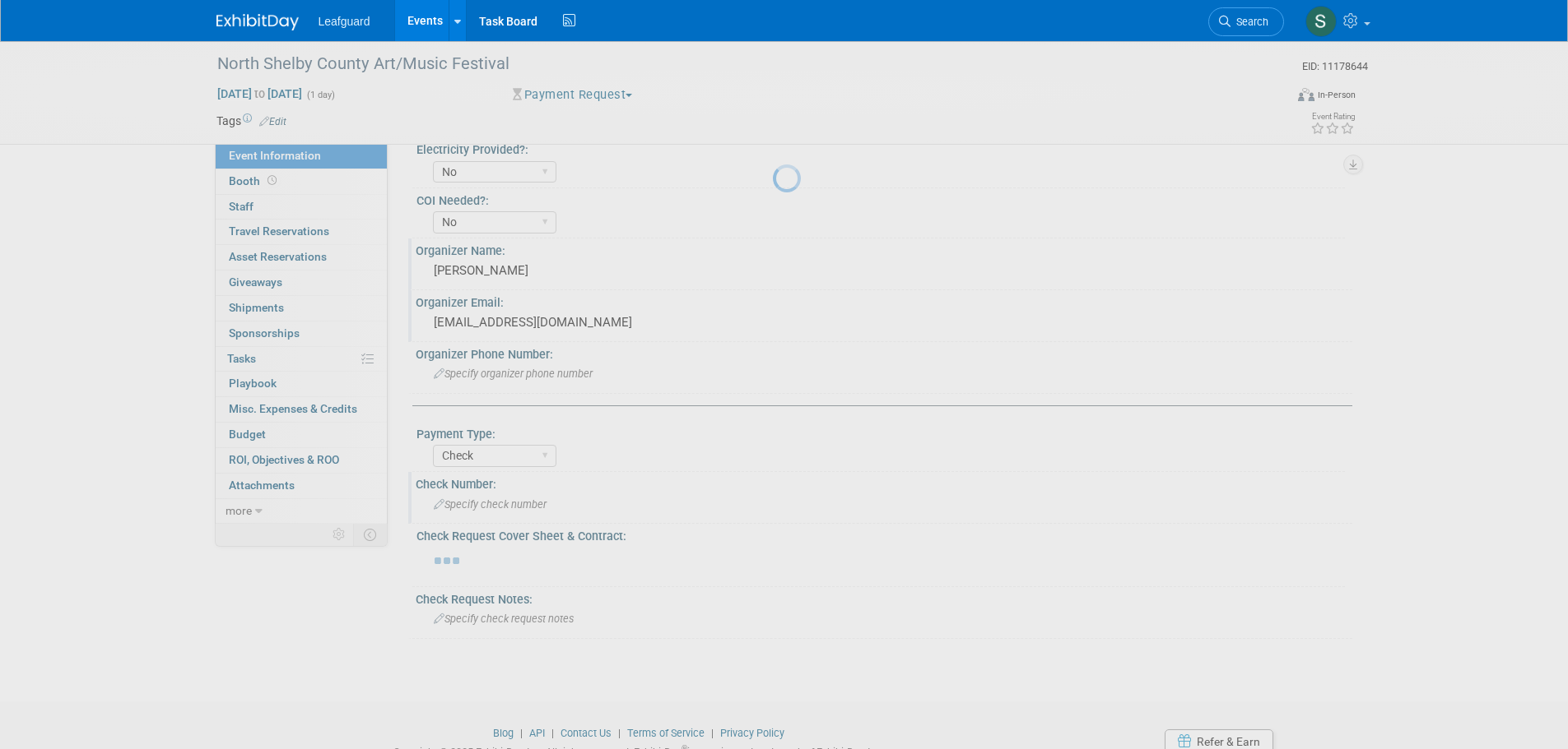
click at [773, 619] on div at bounding box center [784, 374] width 23 height 749
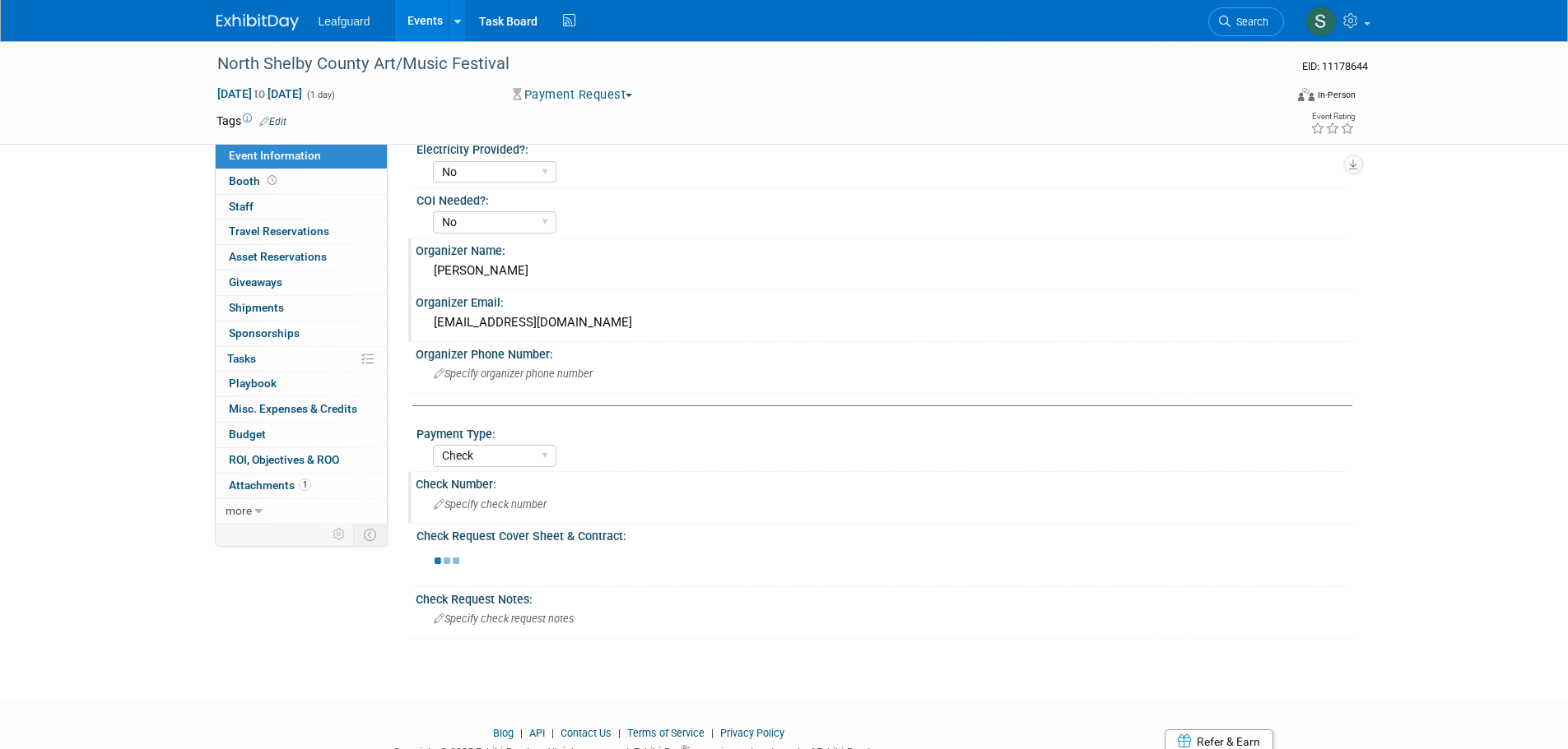
click at [541, 619] on span "Specify check request notes" at bounding box center [503, 619] width 139 height 12
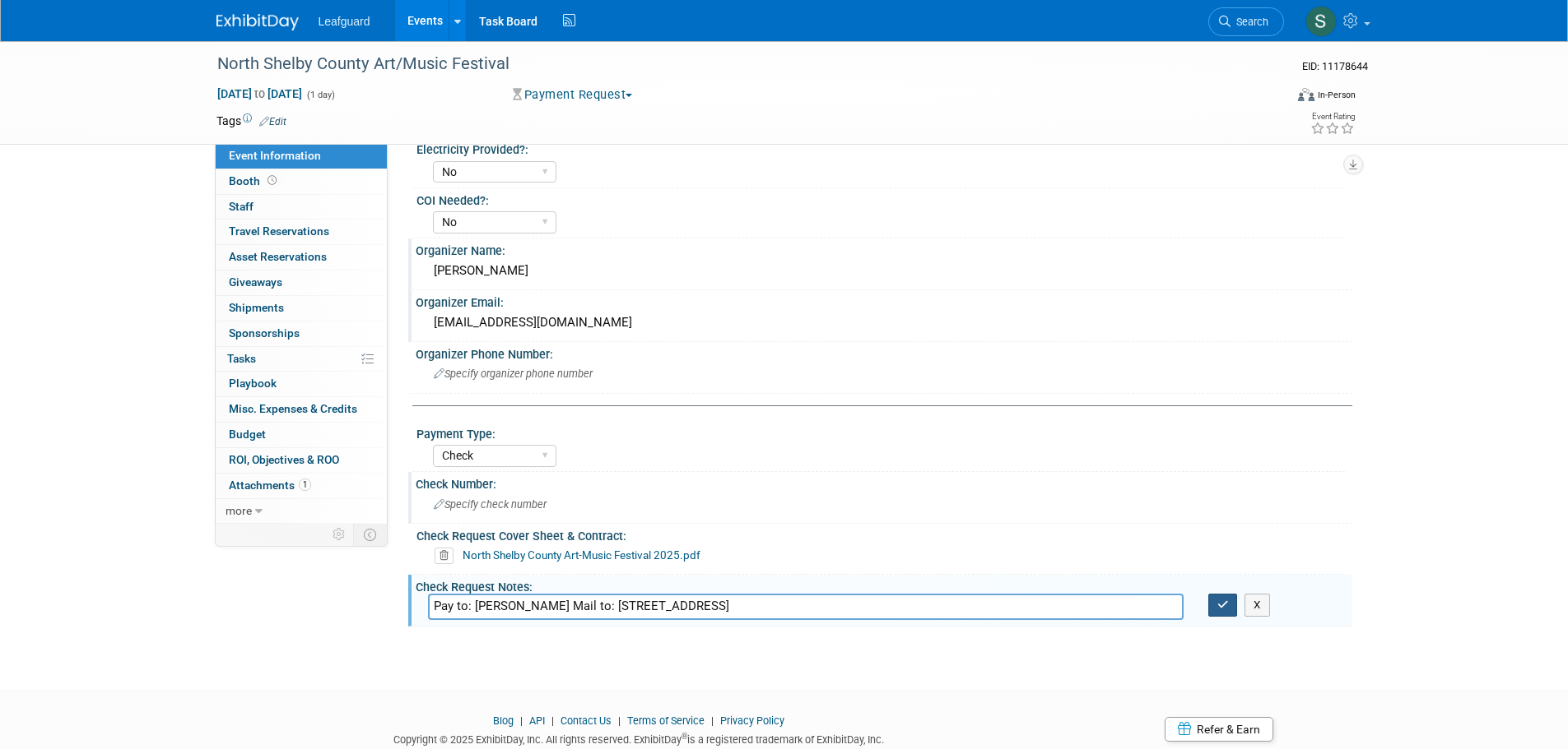
type input "Pay to: Leroy Clay Mail to: 2293 York Ave Memphis, TN 38104"
click at [1219, 606] on icon "button" at bounding box center [1223, 605] width 12 height 11
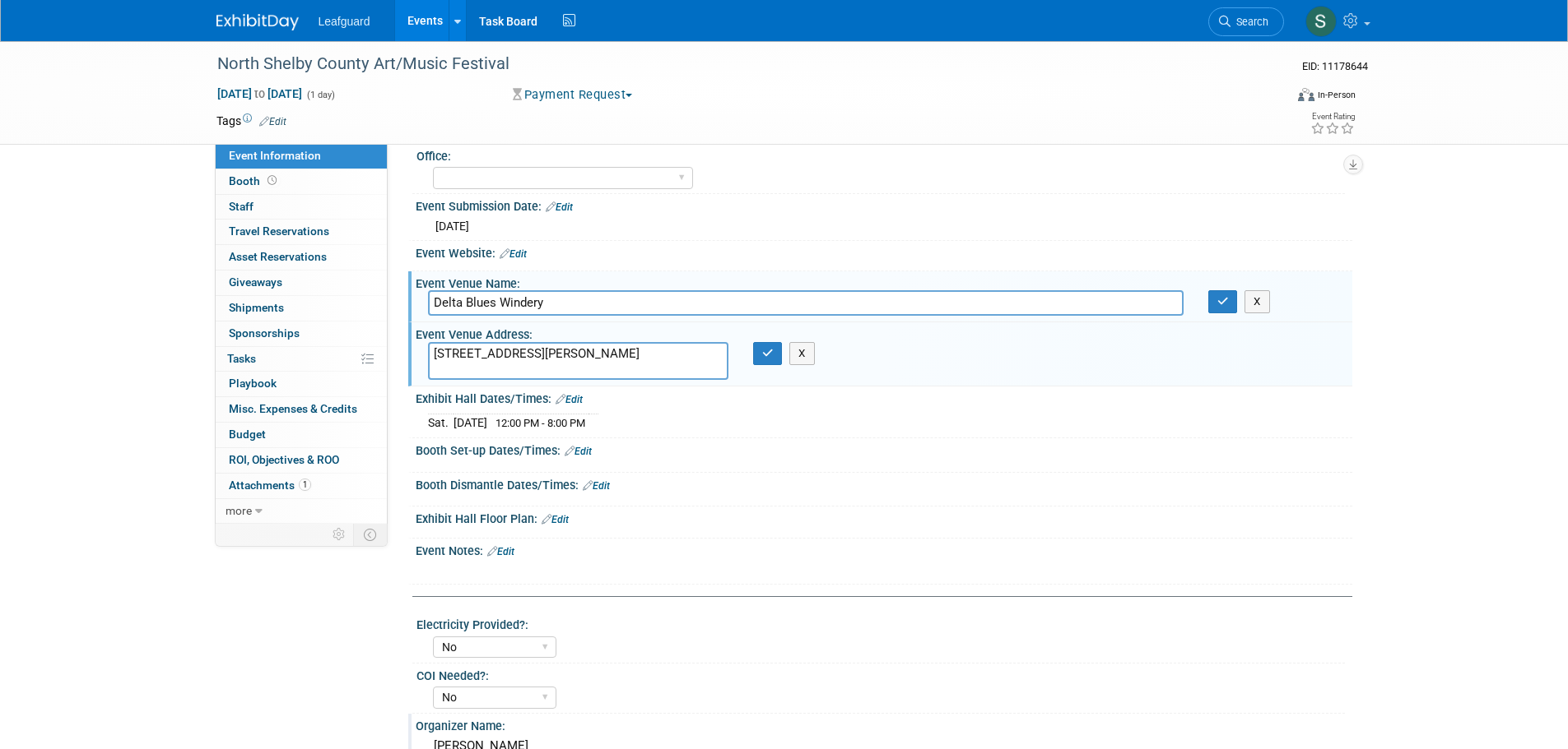
scroll to position [0, 0]
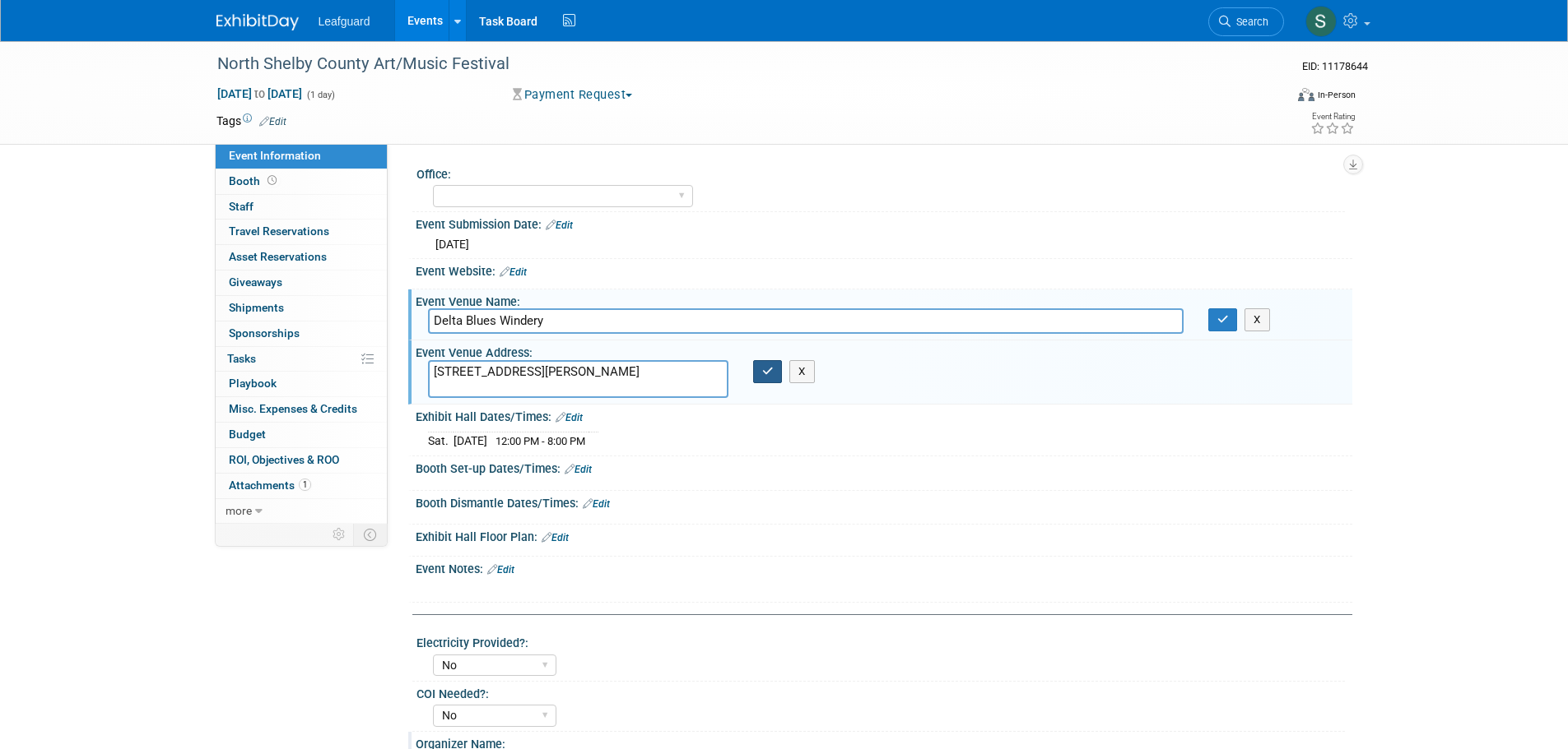
click at [768, 367] on icon "button" at bounding box center [768, 372] width 12 height 11
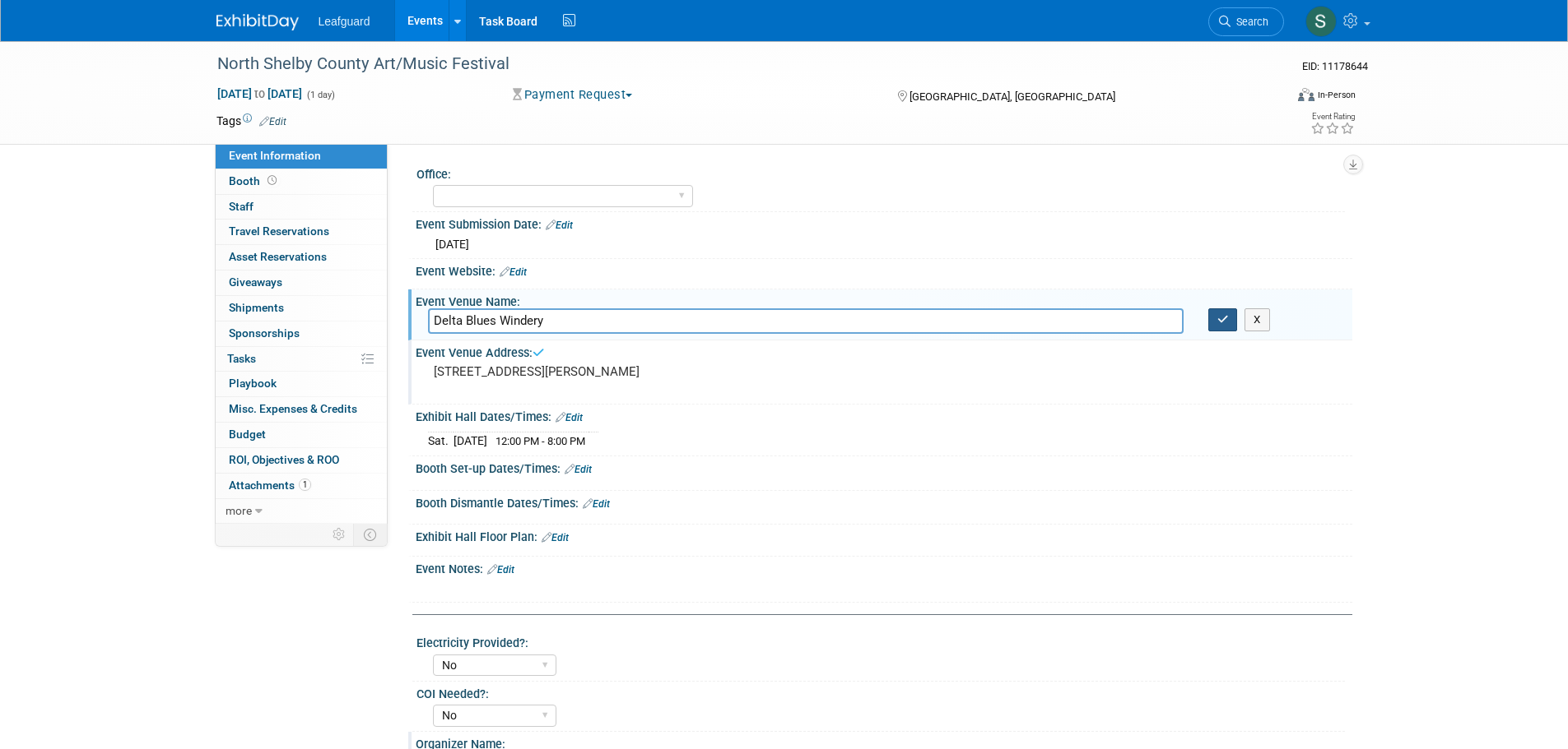
click at [1219, 319] on icon "button" at bounding box center [1223, 320] width 12 height 11
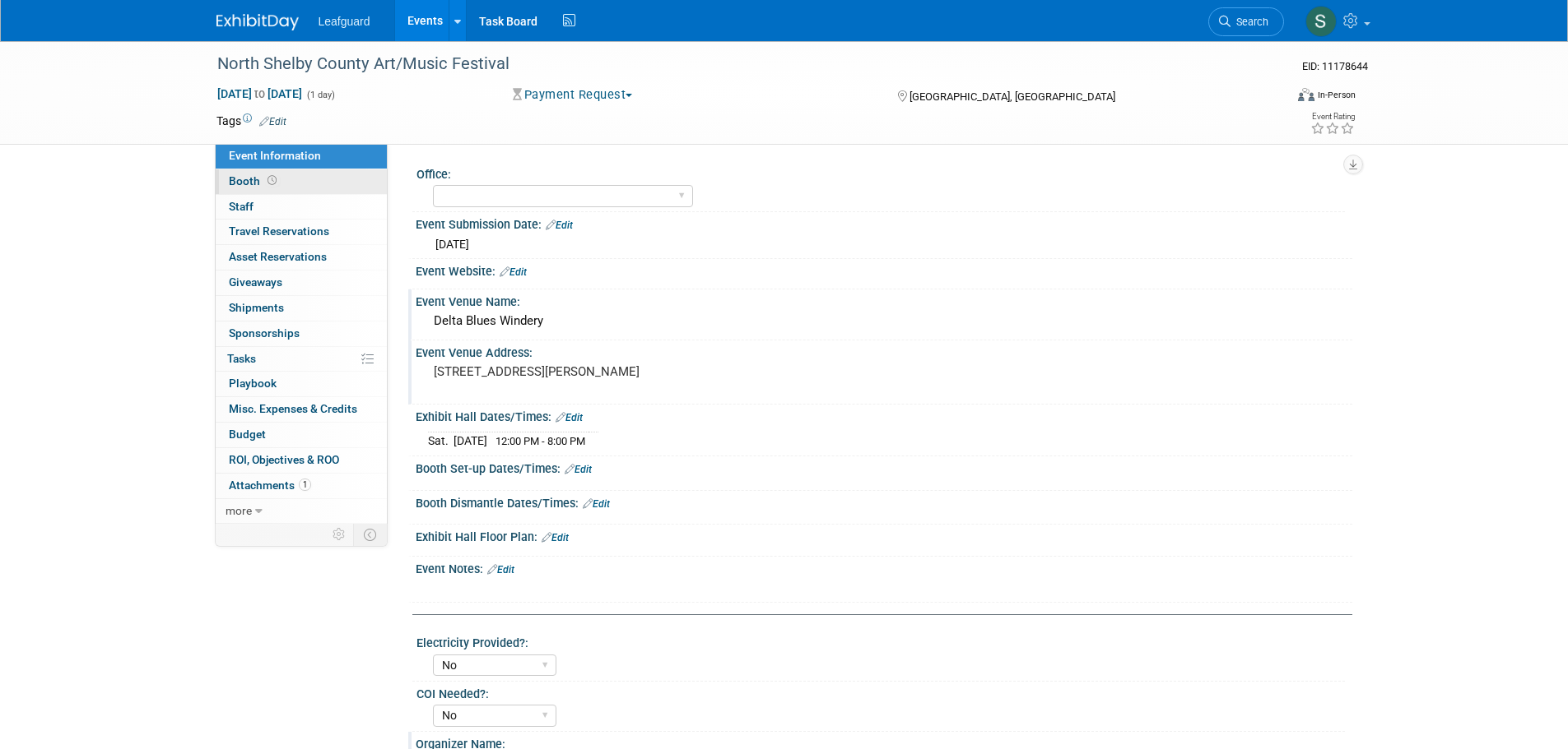
click at [357, 169] on link "Booth" at bounding box center [301, 181] width 171 height 25
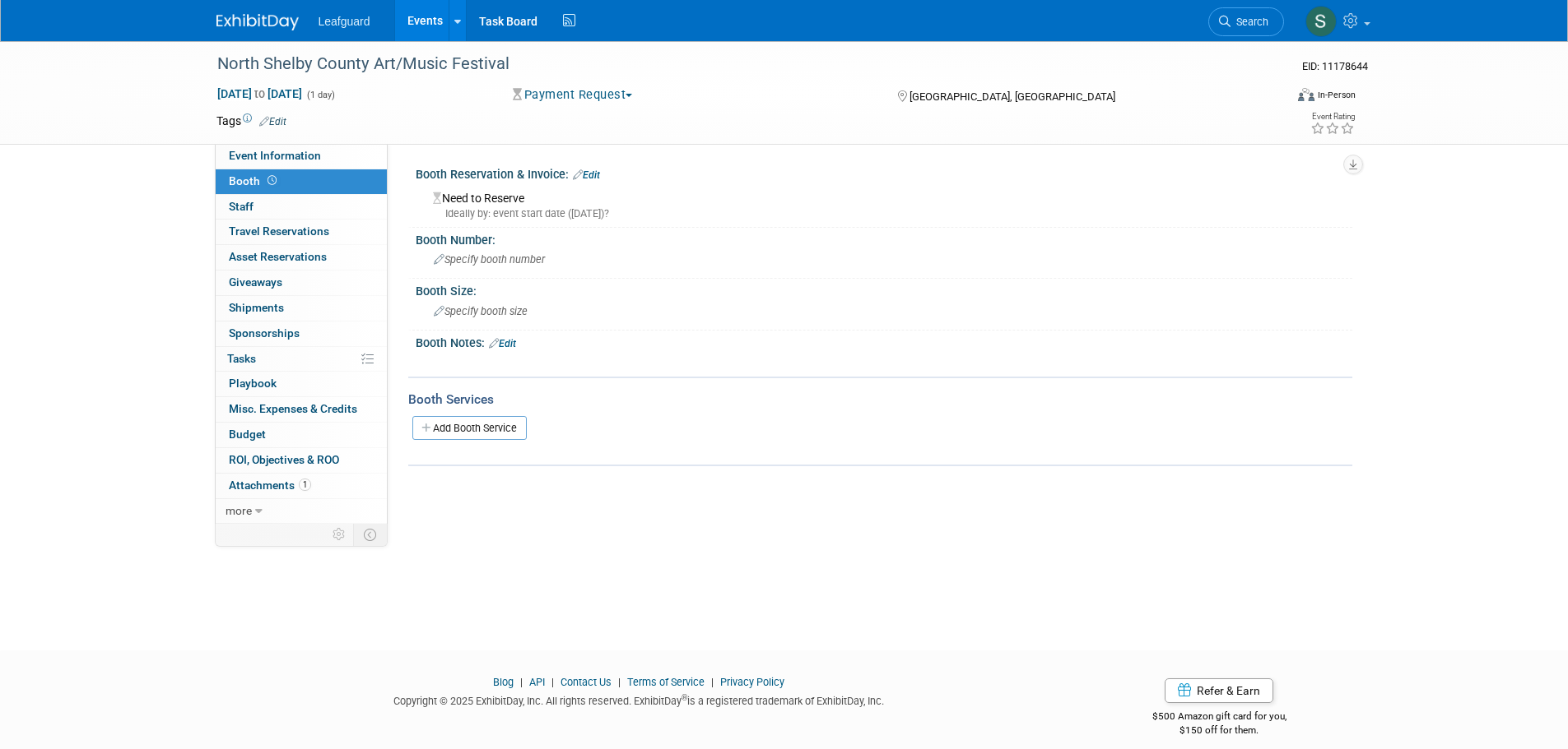
click at [588, 161] on div "Office: Albany Arkansas Austin Birmingham Charlotte Chicago Cleveland Colorado …" at bounding box center [870, 335] width 964 height 380
click at [590, 168] on div "Booth Reservation & Invoice: Edit" at bounding box center [884, 172] width 936 height 21
click at [595, 169] on link "Edit" at bounding box center [586, 175] width 27 height 12
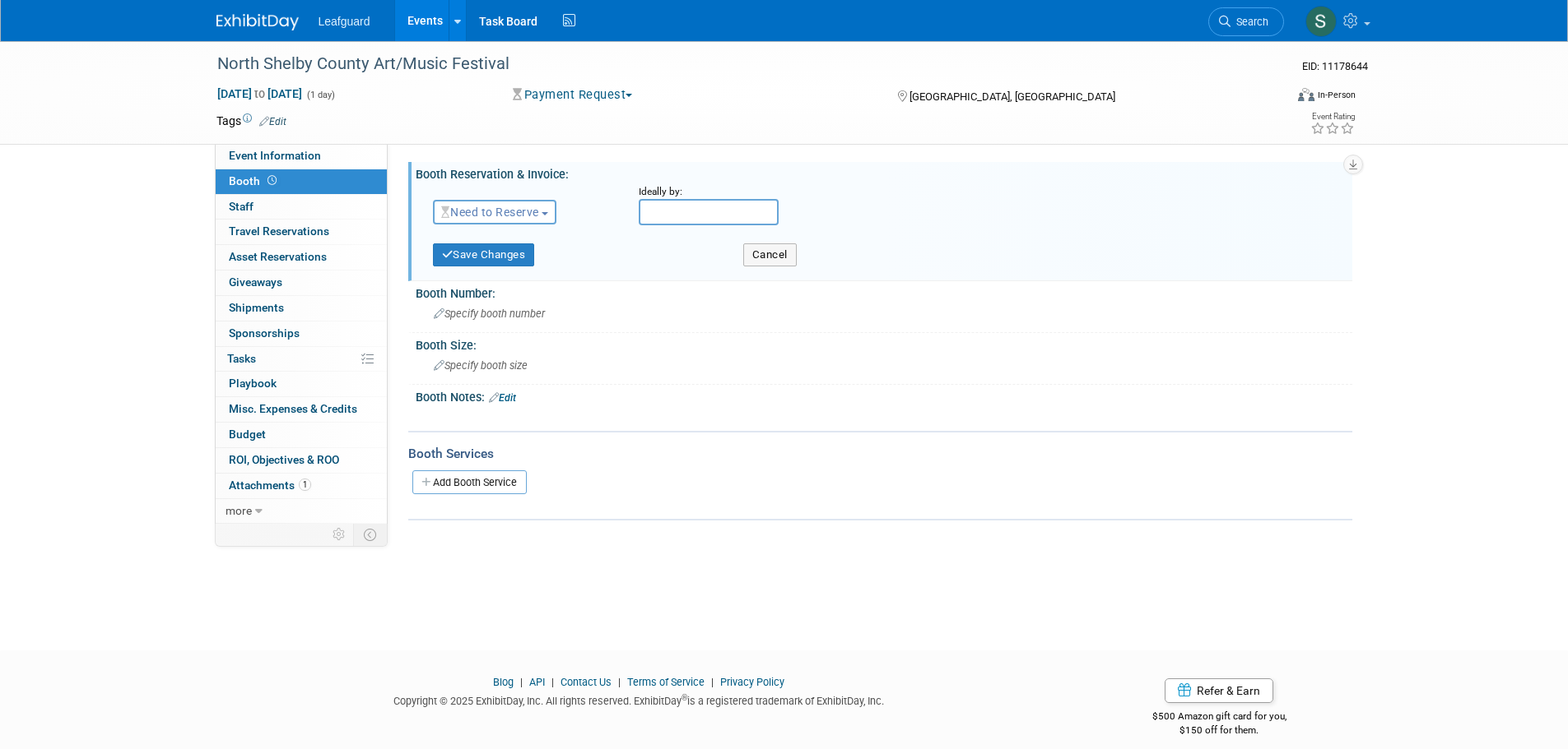
click at [527, 207] on span "Need to Reserve" at bounding box center [490, 212] width 98 height 13
click at [531, 258] on link "Reserved" at bounding box center [521, 263] width 176 height 23
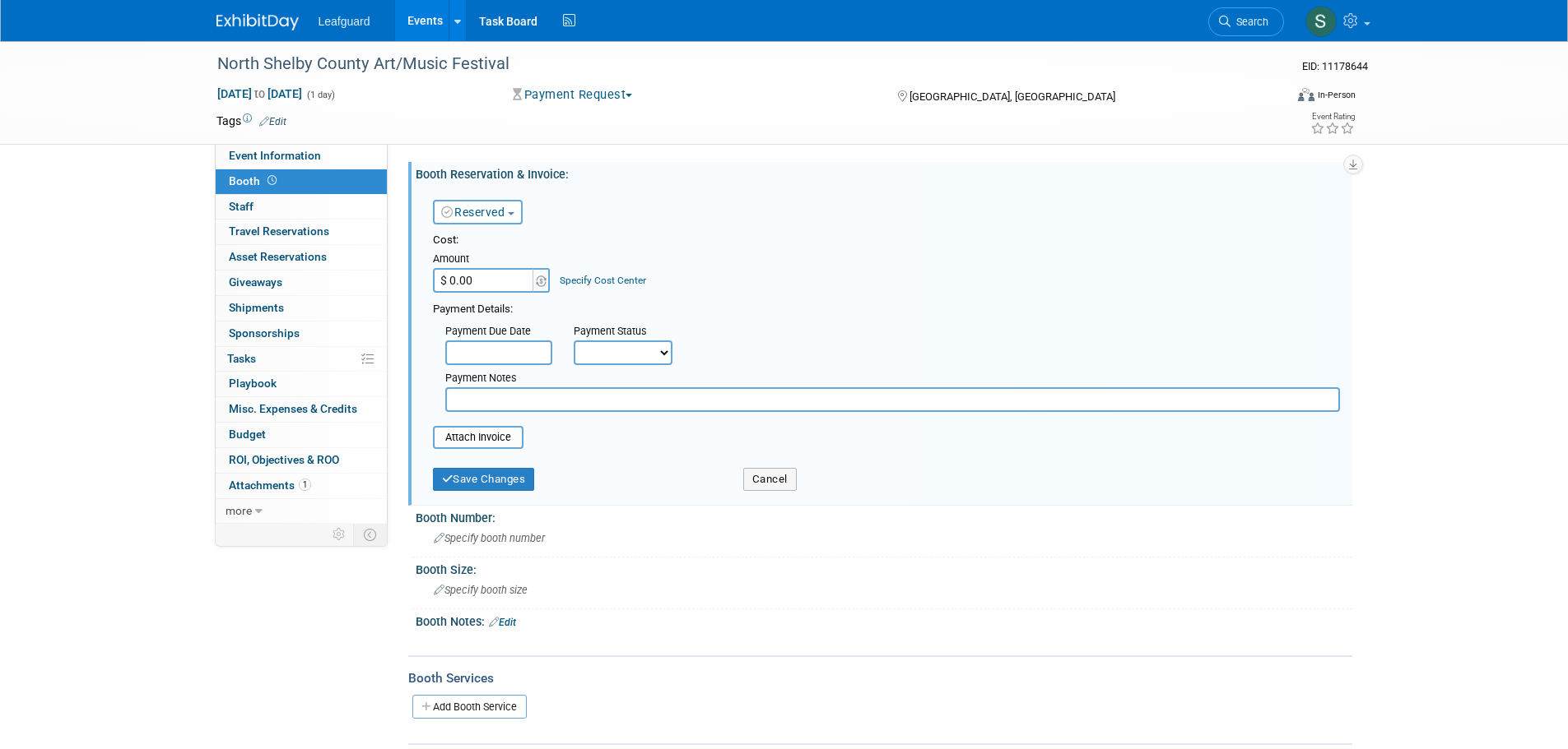
click at [502, 273] on input "$ 0.00" at bounding box center [483, 280] width 103 height 25
type input "$ 100.00"
click at [516, 476] on button "Save Changes" at bounding box center [483, 479] width 102 height 23
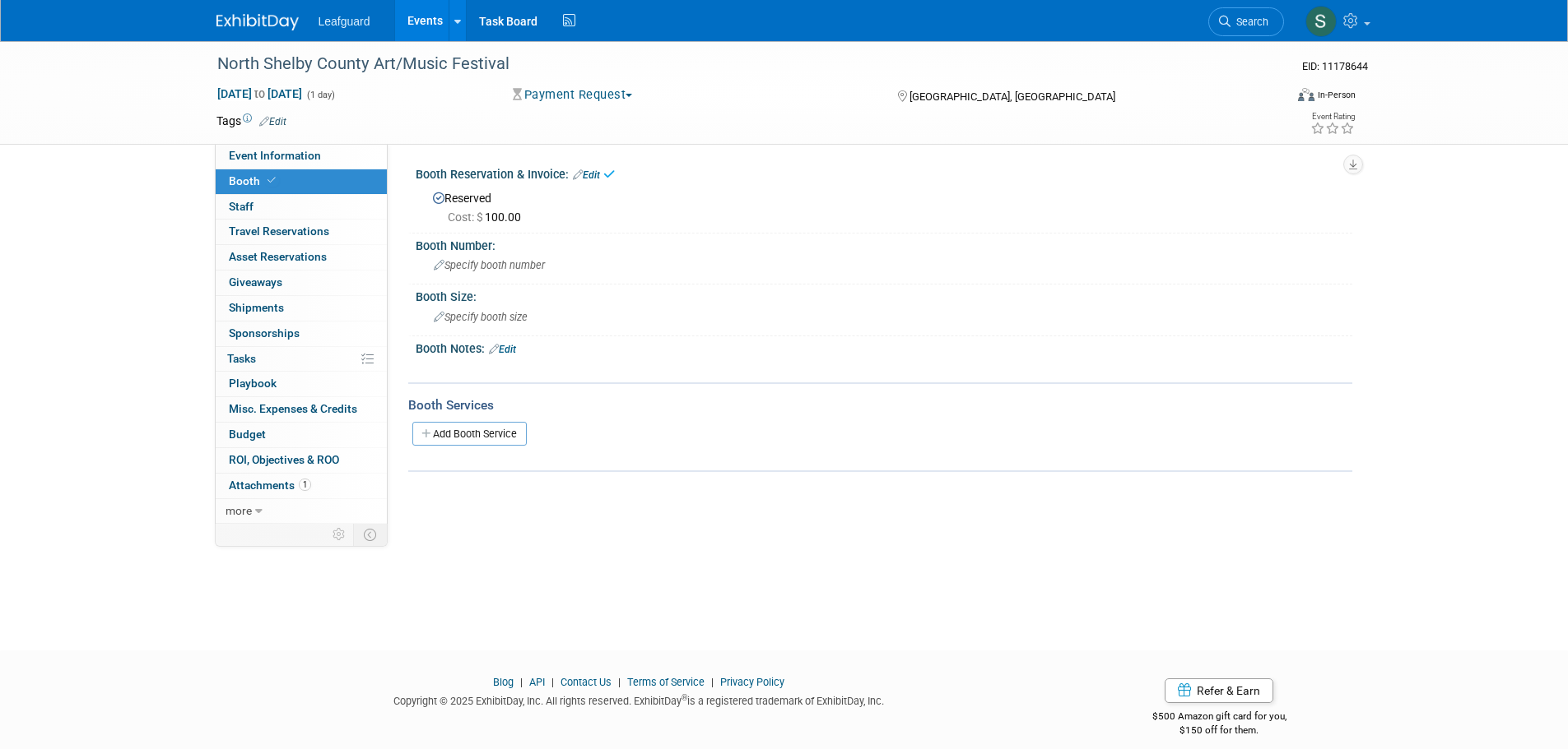
click at [600, 176] on link "Edit" at bounding box center [586, 175] width 27 height 12
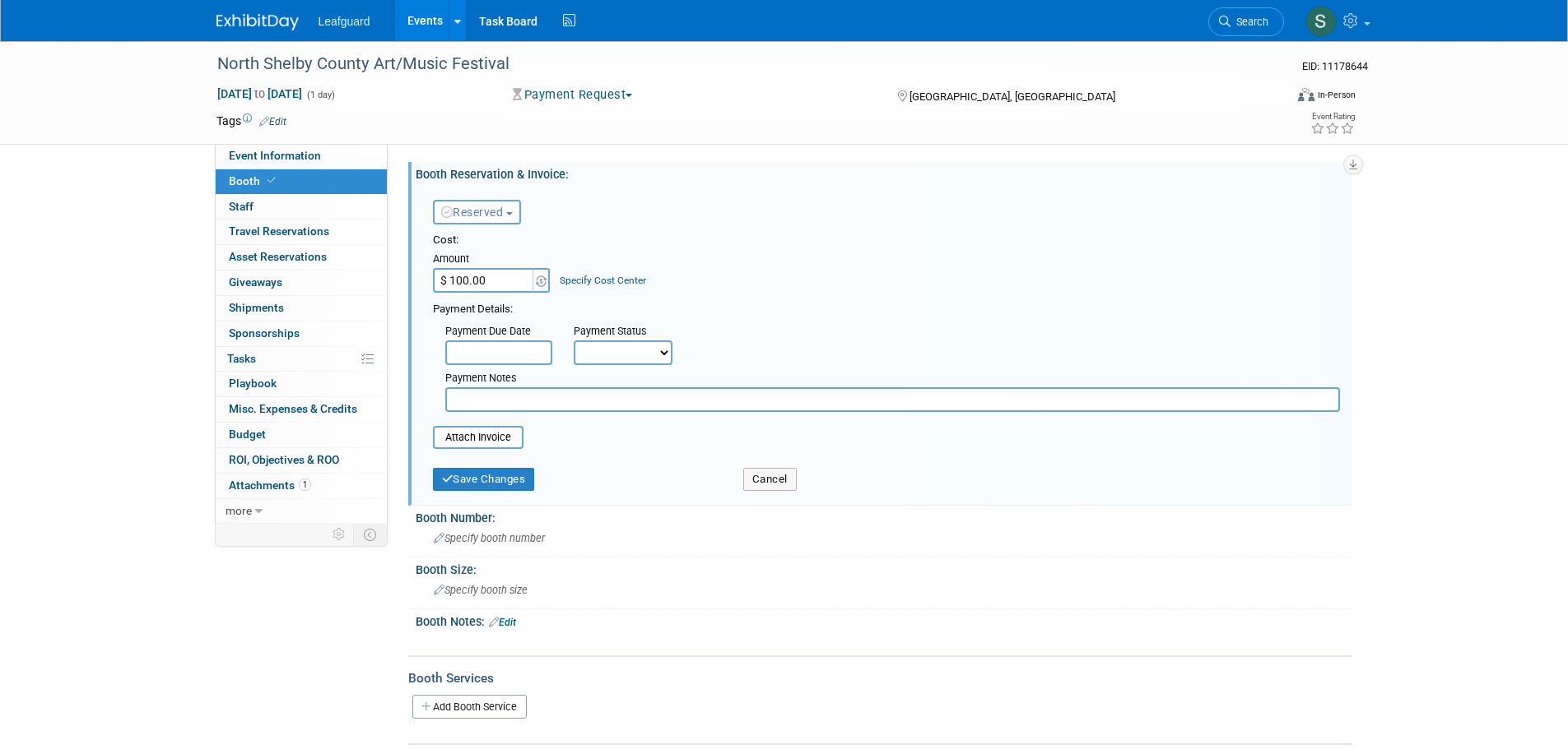
click at [643, 349] on select "Not Paid Yet Partially Paid Paid in Full" at bounding box center [623, 353] width 99 height 25
select select "3"
click at [574, 341] on select "Not Paid Yet Partially Paid Paid in Full" at bounding box center [623, 353] width 99 height 25
click at [510, 478] on button "Save Changes" at bounding box center [483, 479] width 102 height 23
